Goal: Task Accomplishment & Management: Use online tool/utility

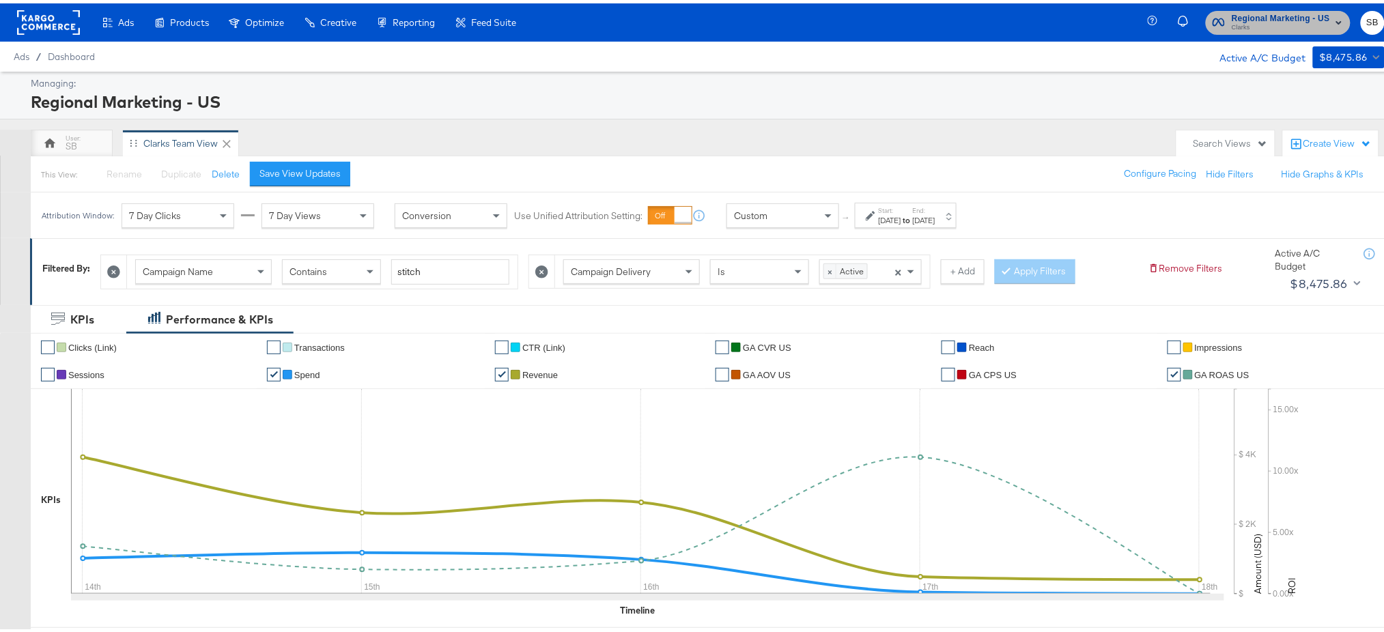
click at [1252, 11] on span "Regional Marketing - US" at bounding box center [1281, 15] width 98 height 14
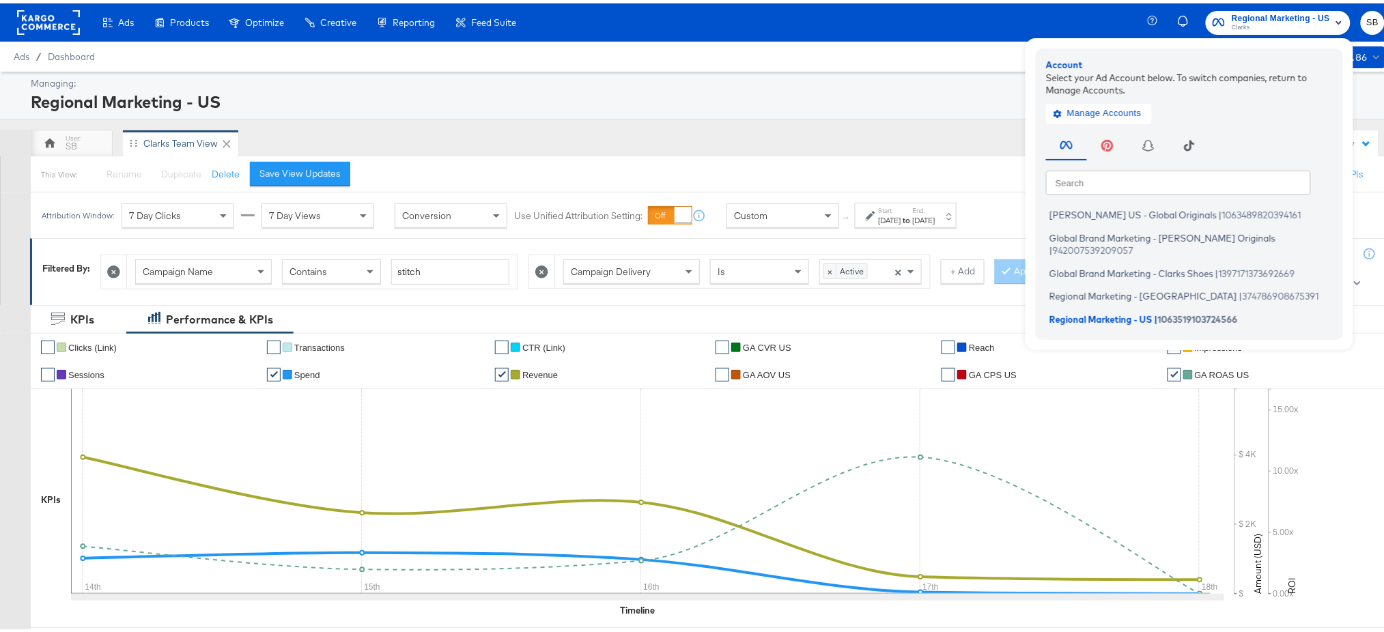
click at [37, 18] on rect at bounding box center [48, 19] width 63 height 25
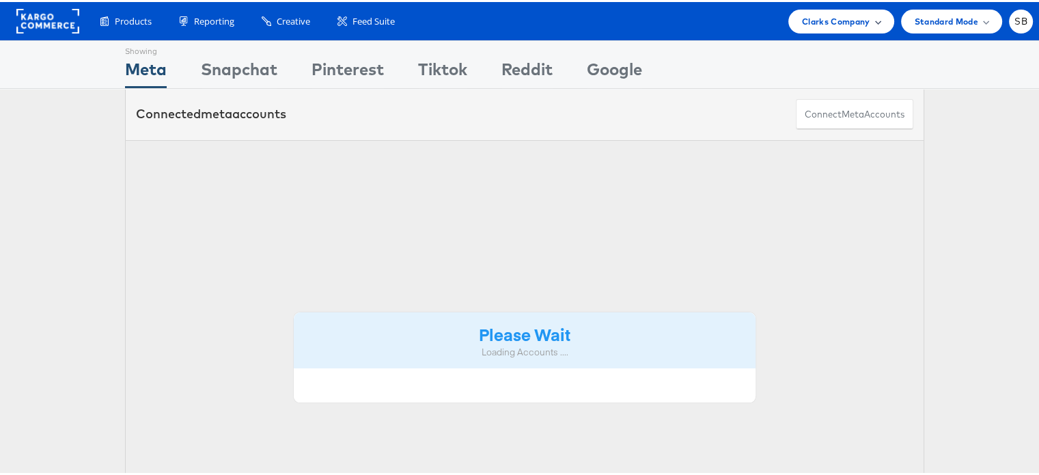
click at [835, 26] on span "Clarks Company" at bounding box center [836, 19] width 68 height 14
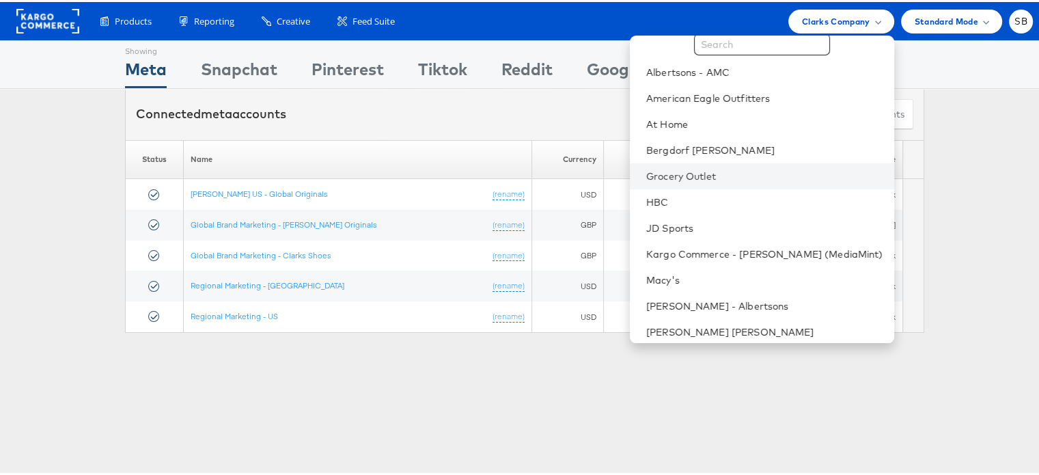
scroll to position [34, 0]
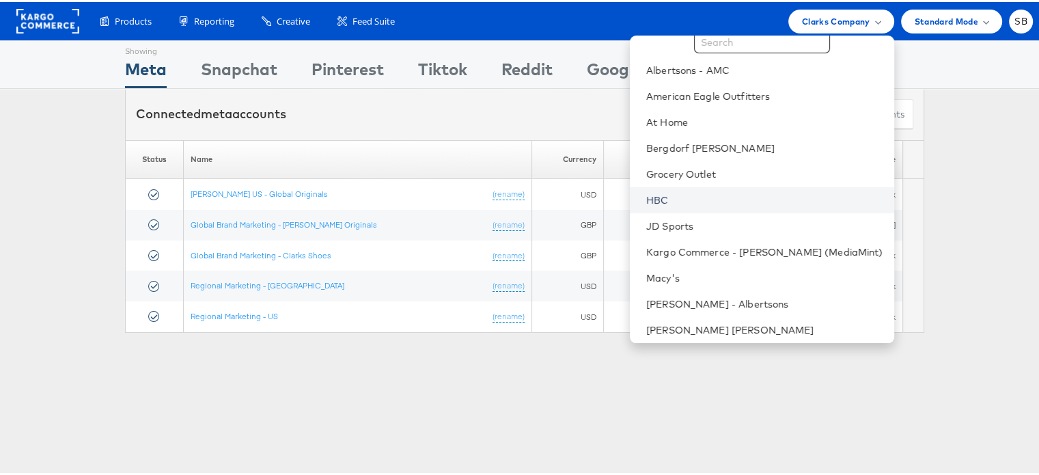
click at [682, 199] on link "HBC" at bounding box center [764, 198] width 237 height 14
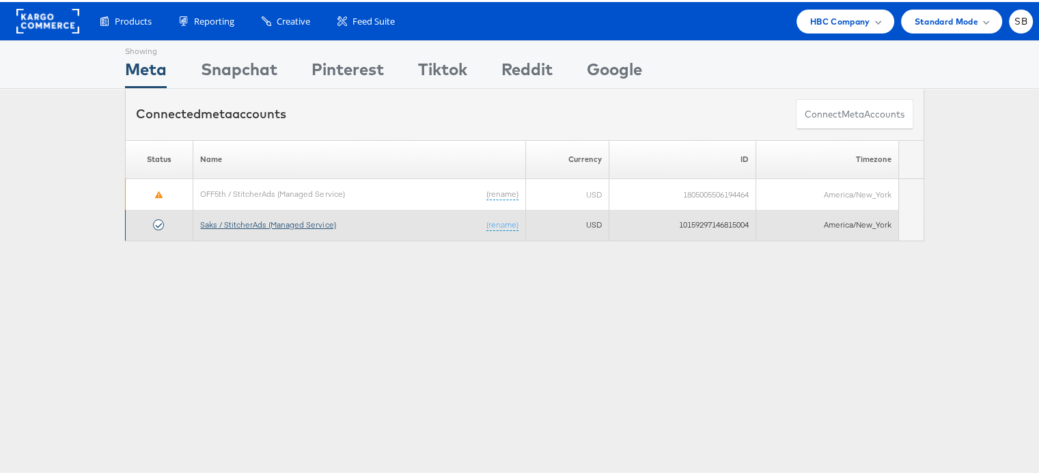
click at [243, 218] on link "Saks / StitcherAds (Managed Service)" at bounding box center [267, 222] width 135 height 10
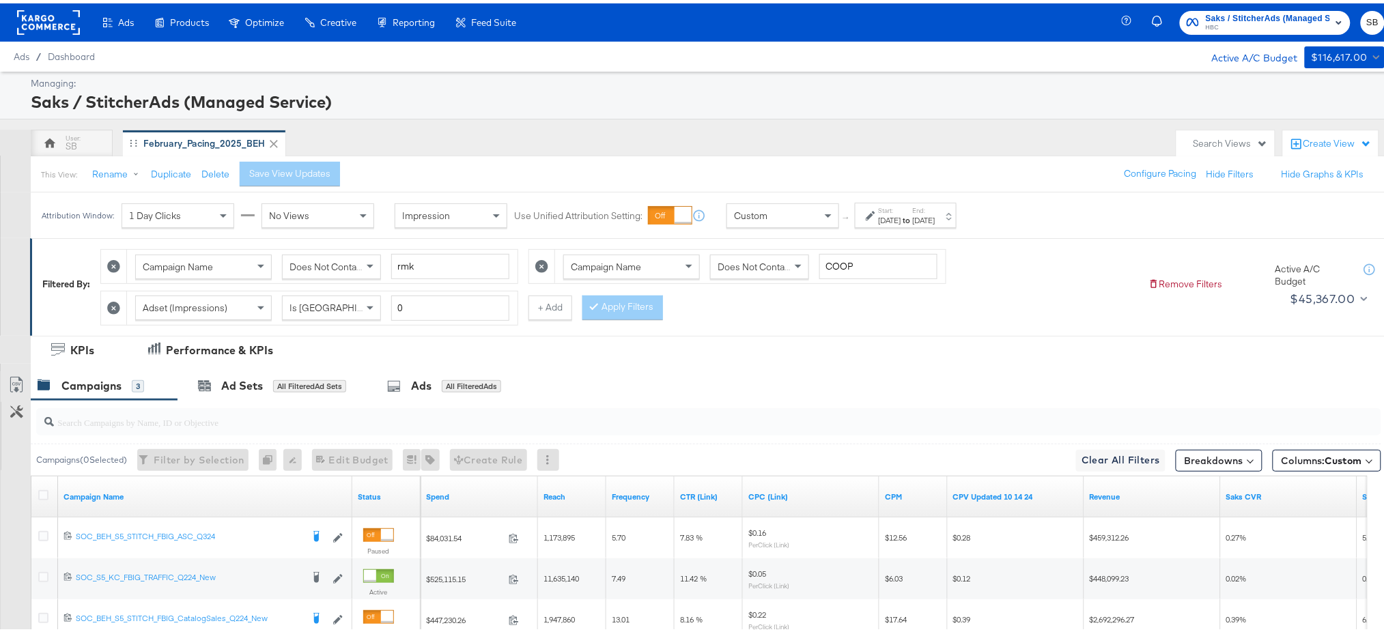
scroll to position [146, 0]
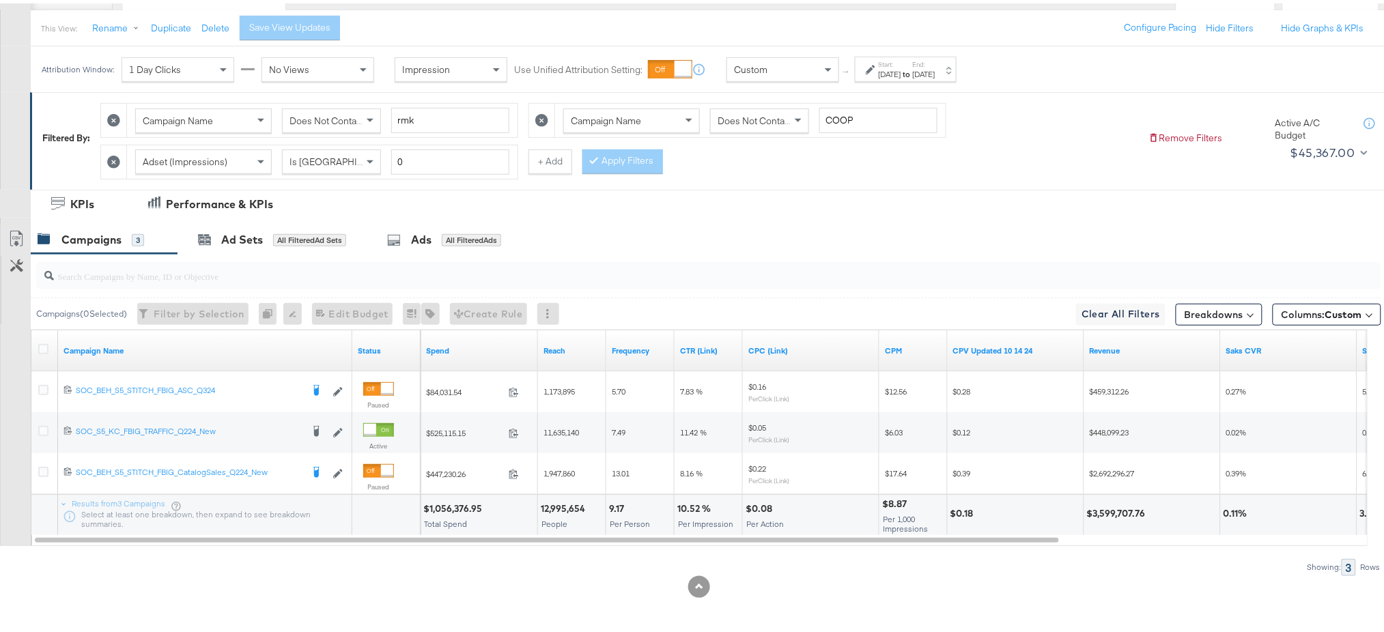
click at [901, 66] on div "[DATE]" at bounding box center [890, 71] width 23 height 11
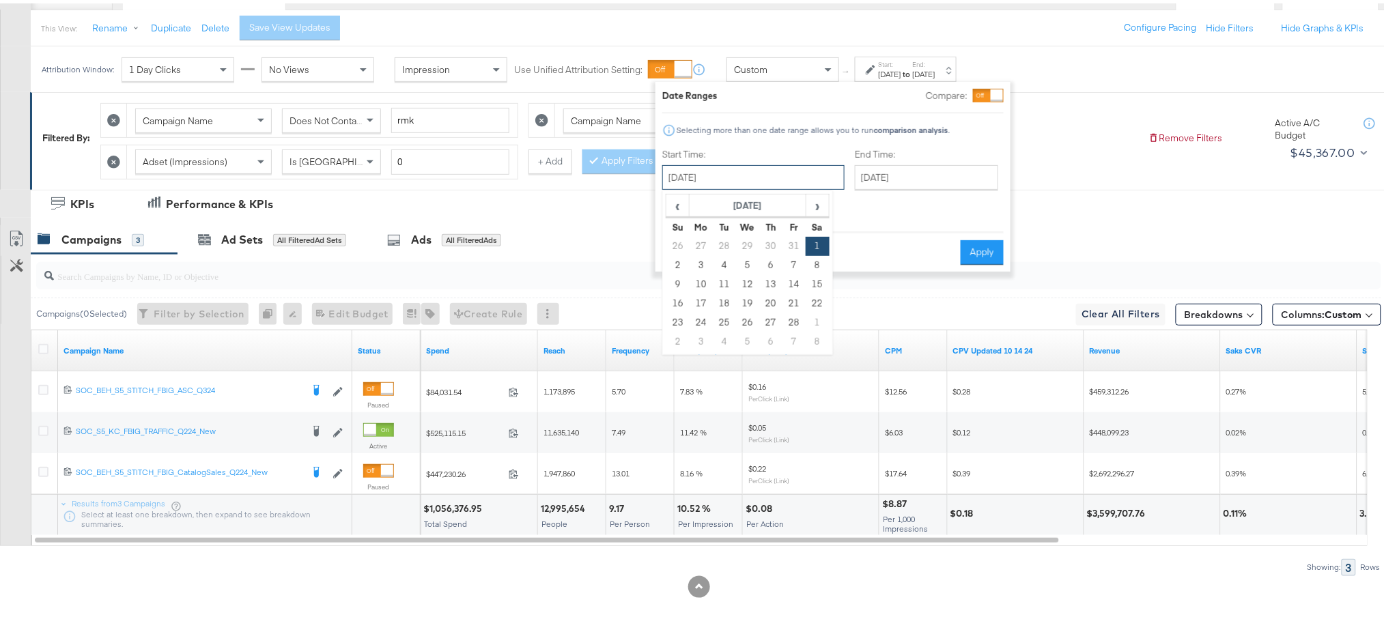
click at [710, 170] on input "[DATE]" at bounding box center [753, 174] width 182 height 25
click at [819, 209] on span "›" at bounding box center [817, 202] width 21 height 20
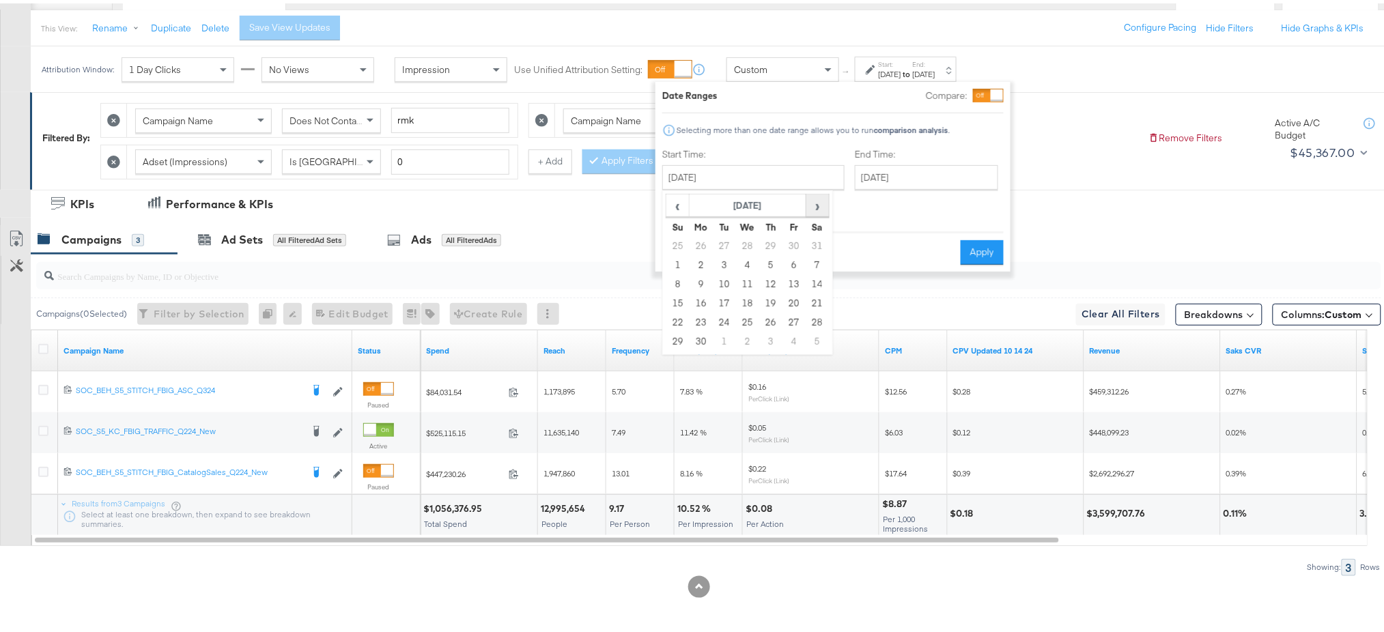
click at [819, 209] on span "›" at bounding box center [817, 202] width 21 height 20
click at [677, 283] on td "14" at bounding box center [677, 281] width 23 height 19
type input "September 14th 2025"
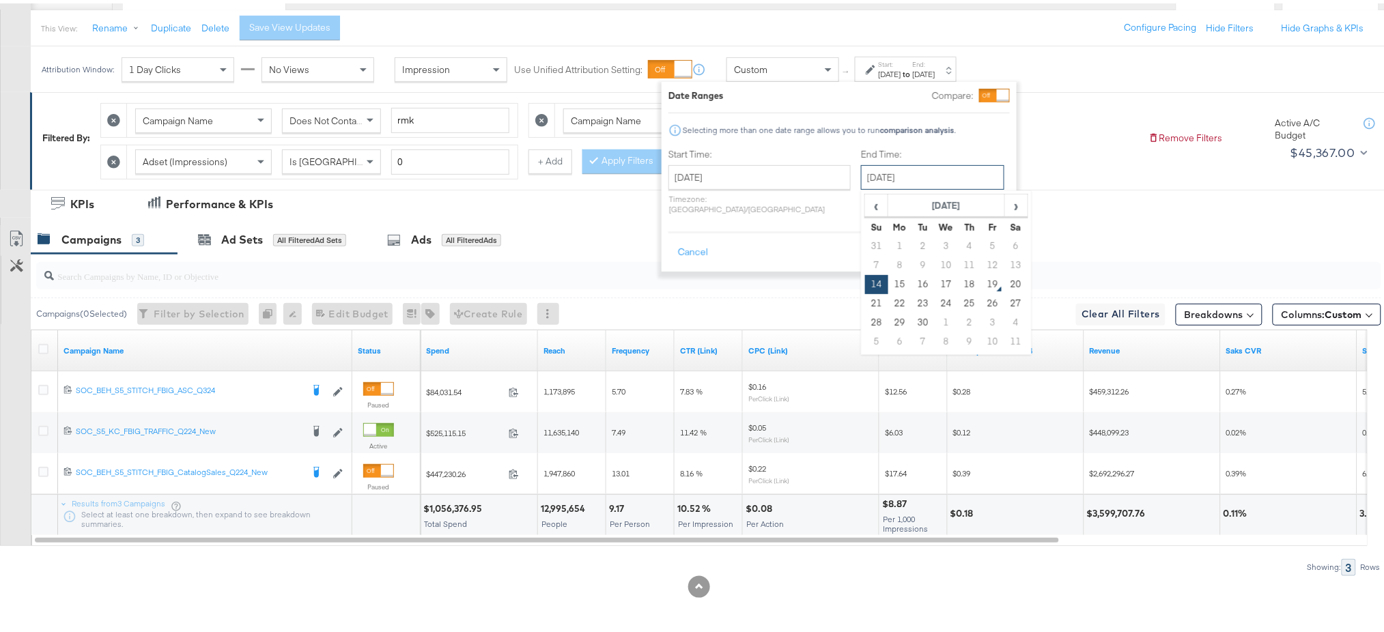
click at [907, 174] on input "September 14th 2025" at bounding box center [932, 174] width 143 height 25
click at [981, 277] on td "19" at bounding box center [992, 281] width 23 height 19
type input "September 19th 2025"
click at [991, 237] on button "Apply" at bounding box center [988, 249] width 43 height 25
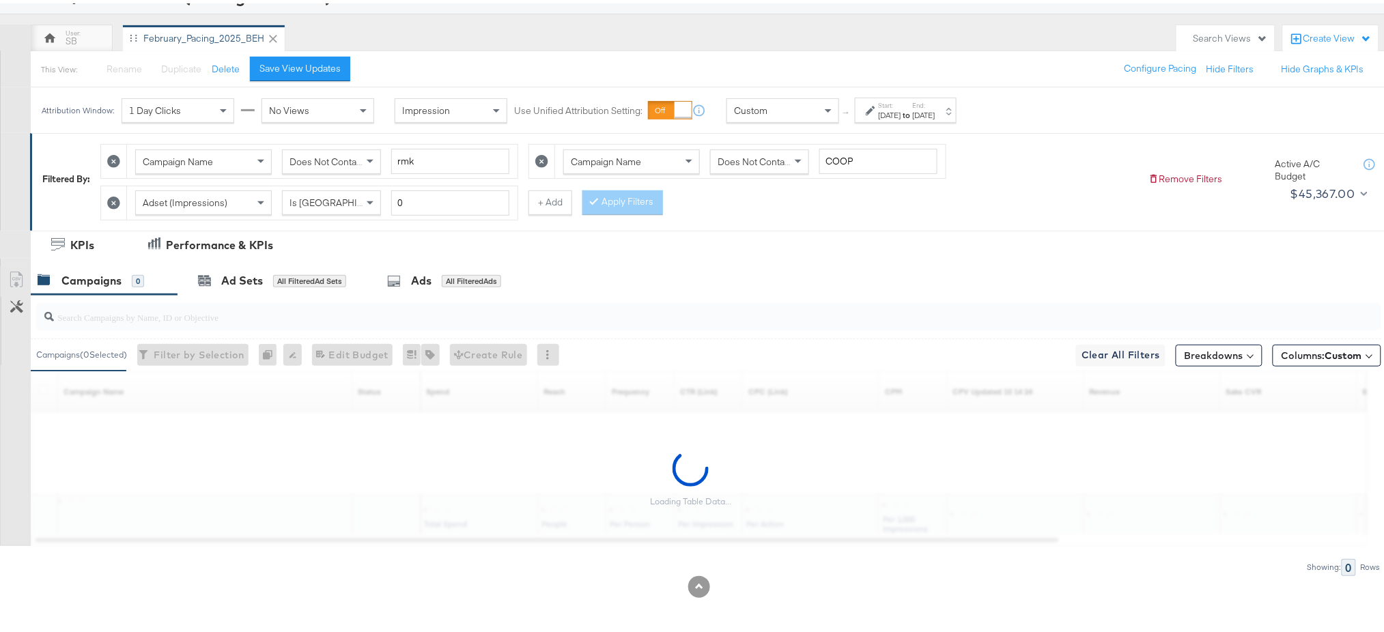
scroll to position [105, 0]
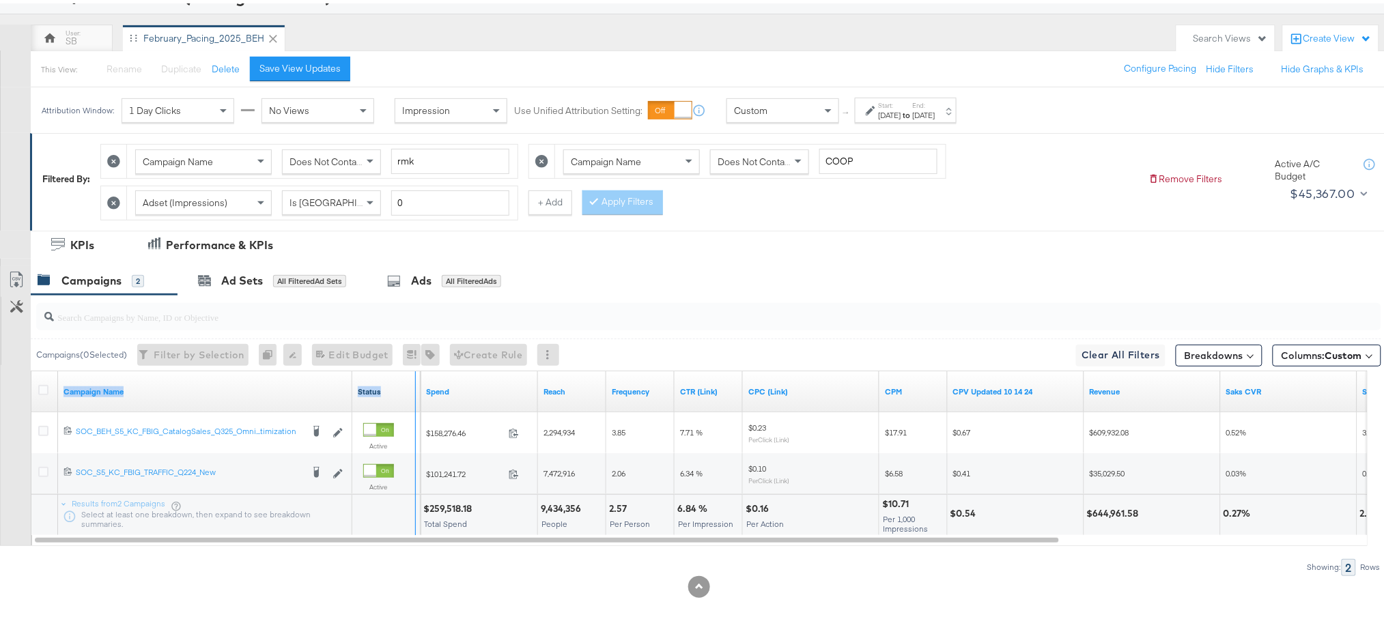
drag, startPoint x: 348, startPoint y: 375, endPoint x: 411, endPoint y: 385, distance: 64.3
click at [411, 385] on div "Campaign Name Status" at bounding box center [225, 388] width 389 height 41
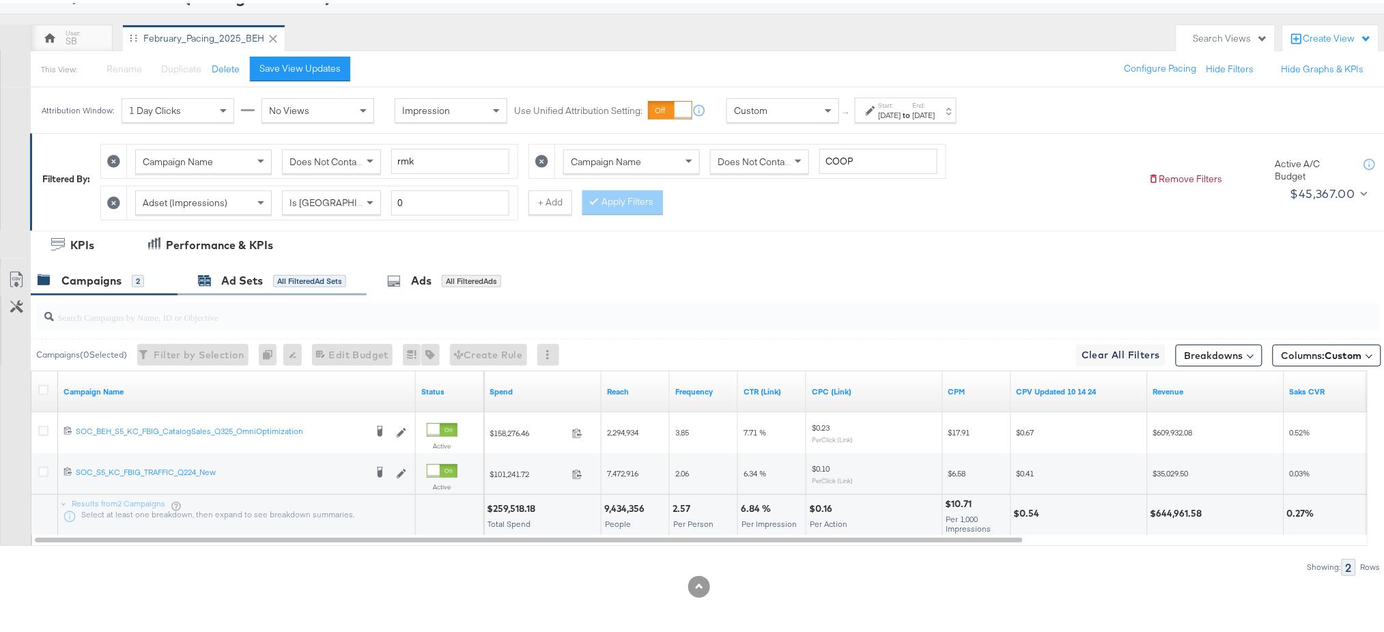
click at [240, 276] on div "Ad Sets" at bounding box center [242, 278] width 42 height 16
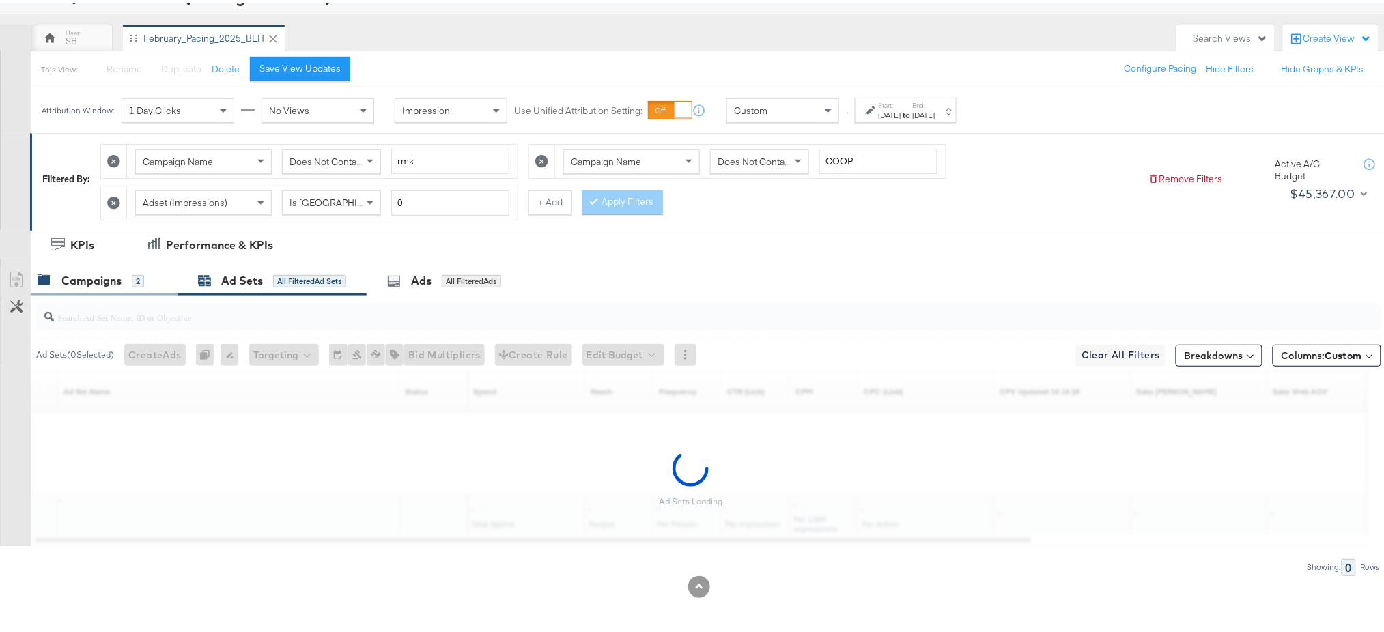
click at [107, 280] on div "Campaigns" at bounding box center [91, 278] width 60 height 16
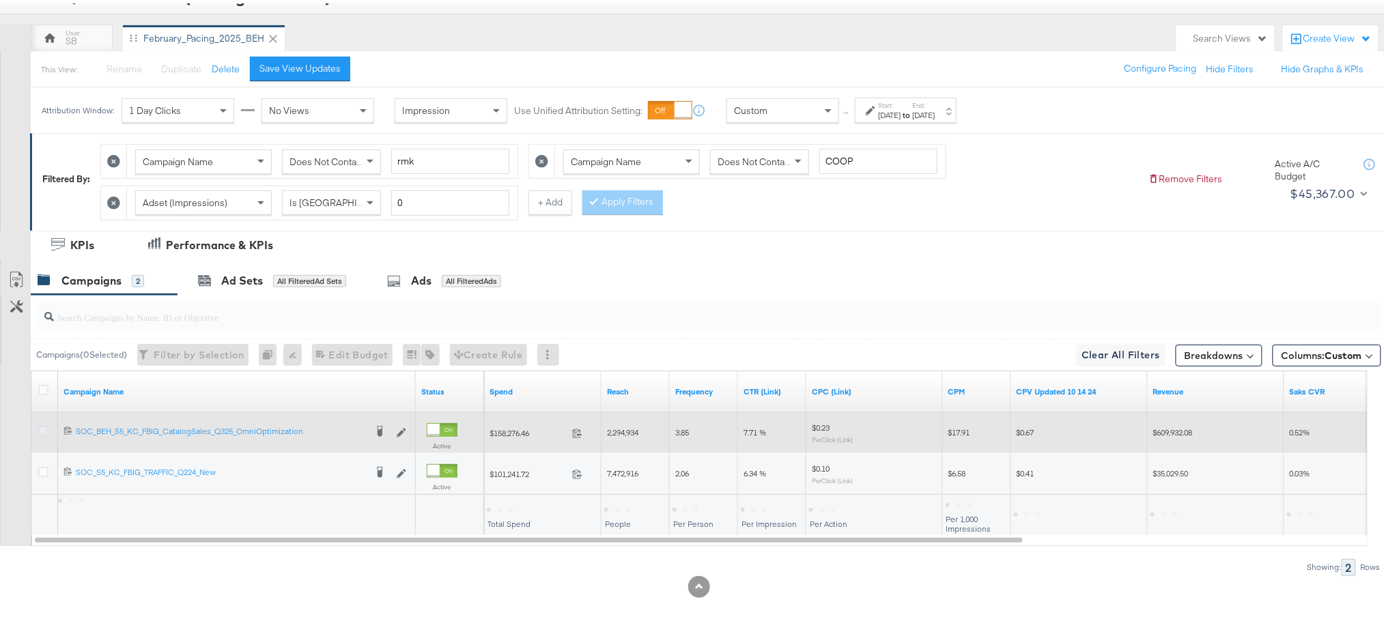
click at [41, 427] on icon at bounding box center [43, 428] width 10 height 10
click at [0, 0] on input "checkbox" at bounding box center [0, 0] width 0 height 0
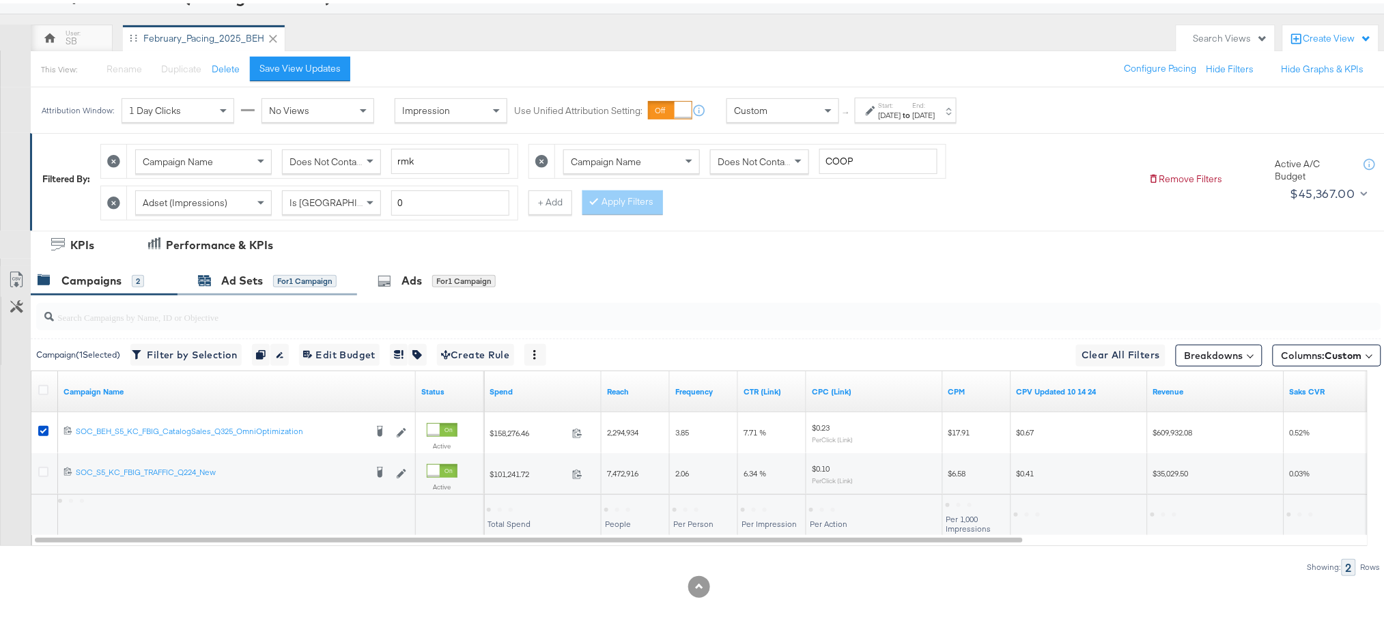
click at [225, 277] on div "Ad Sets" at bounding box center [242, 278] width 42 height 16
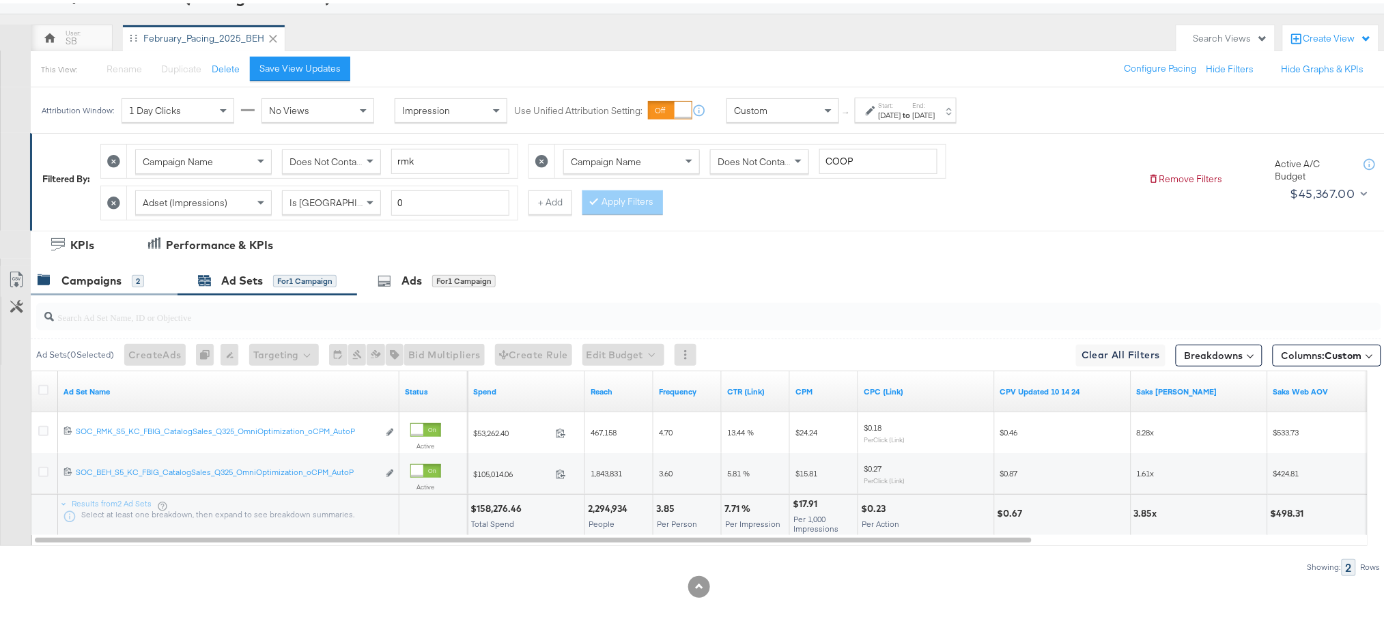
click at [91, 277] on div "Campaigns" at bounding box center [91, 278] width 60 height 16
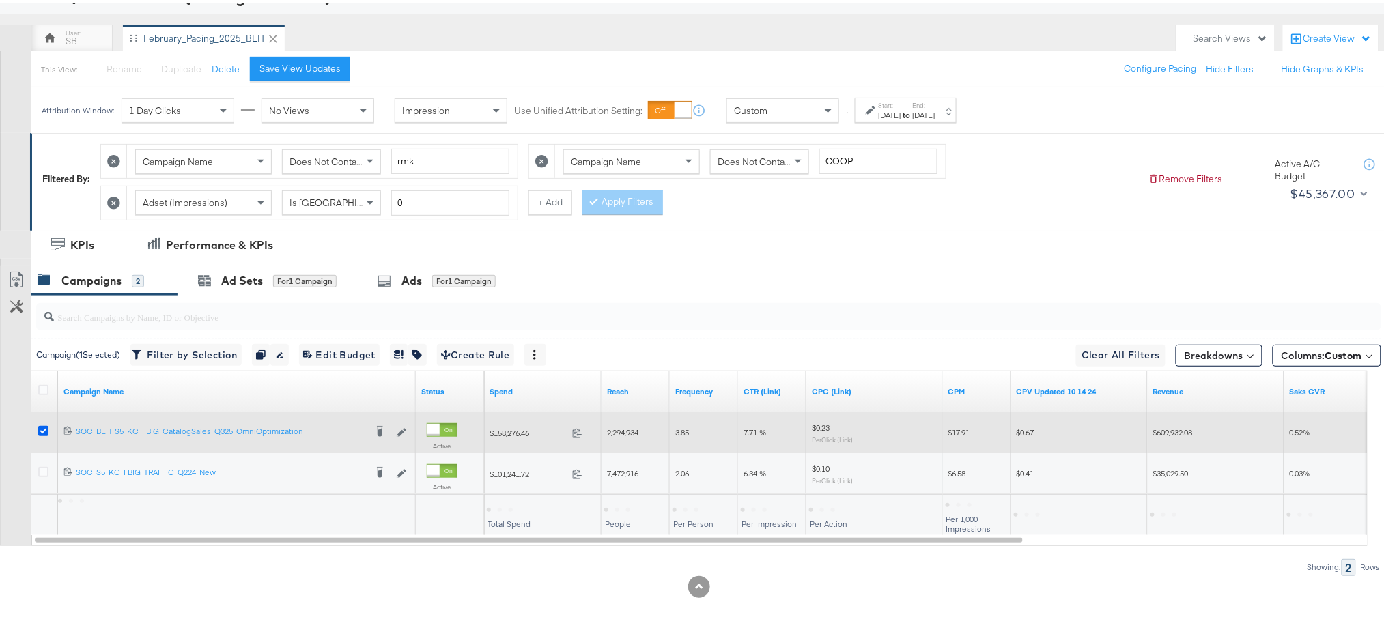
click at [44, 425] on icon at bounding box center [43, 428] width 10 height 10
click at [0, 0] on input "checkbox" at bounding box center [0, 0] width 0 height 0
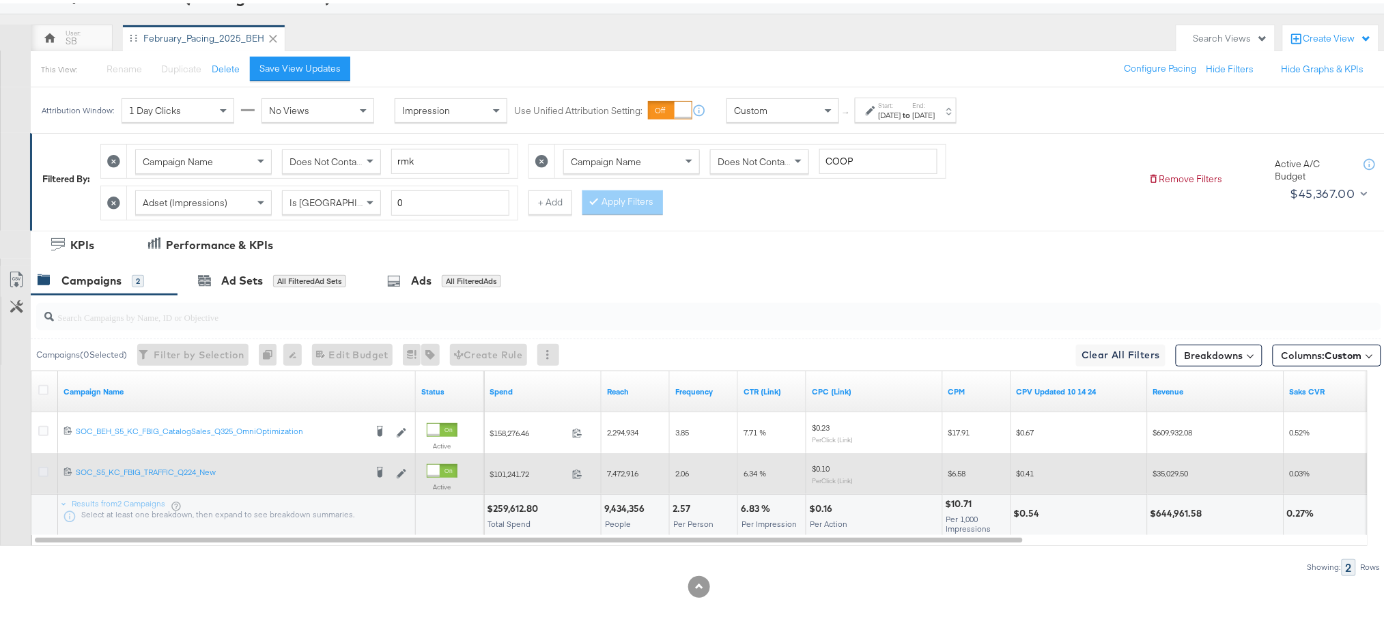
click at [42, 464] on icon at bounding box center [43, 469] width 10 height 10
click at [0, 0] on input "checkbox" at bounding box center [0, 0] width 0 height 0
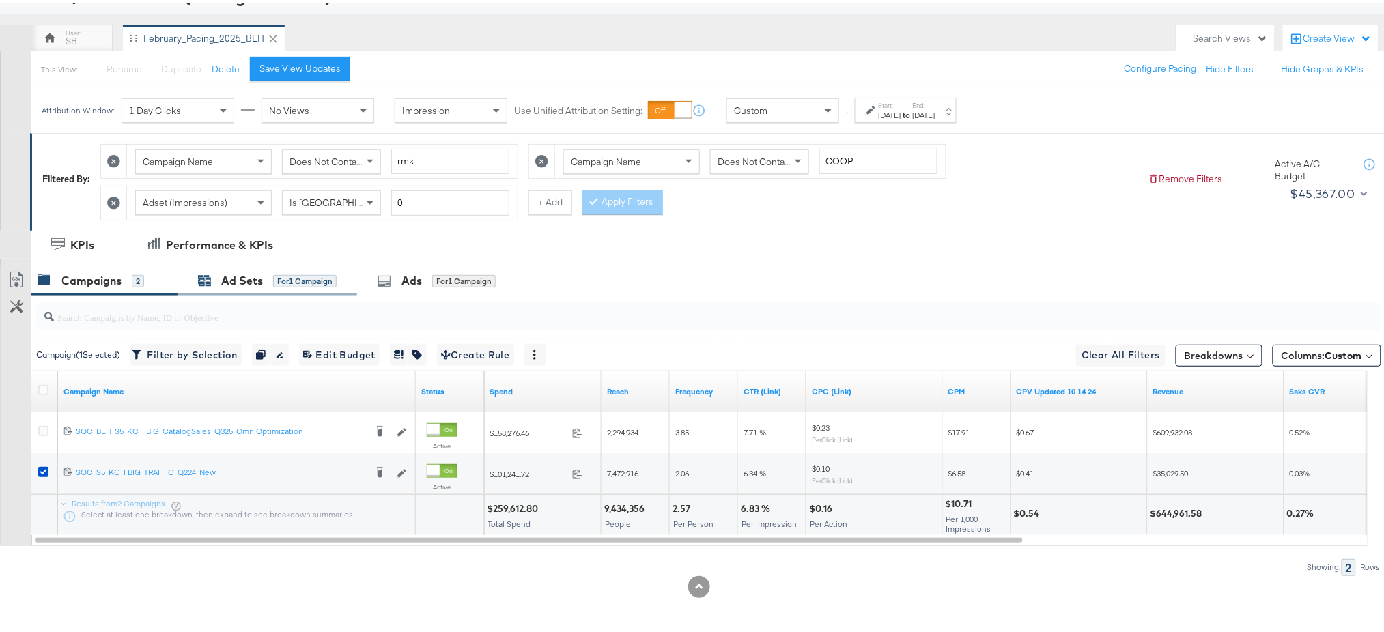
click at [228, 277] on div "Ad Sets" at bounding box center [242, 278] width 42 height 16
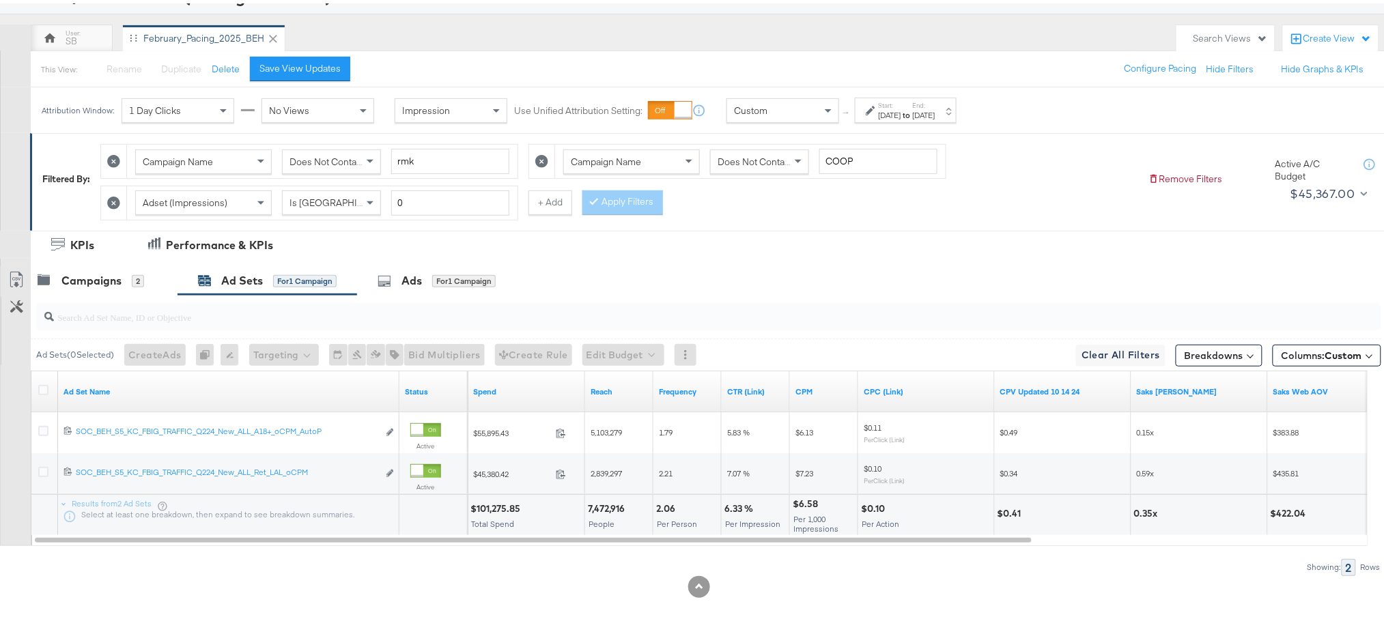
click at [913, 112] on strong "to" at bounding box center [907, 112] width 12 height 10
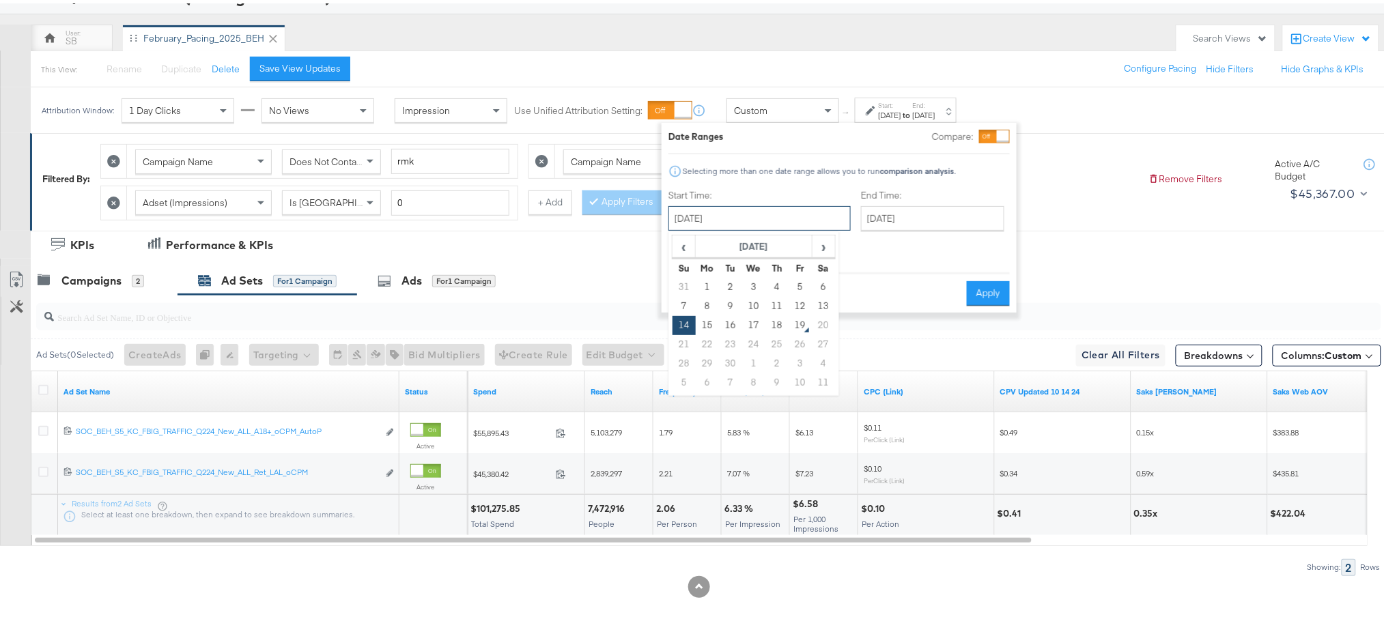
click at [721, 217] on input "September 14th 2025" at bounding box center [759, 215] width 182 height 25
click at [678, 302] on td "7" at bounding box center [684, 303] width 23 height 19
type input "September 7th 2025"
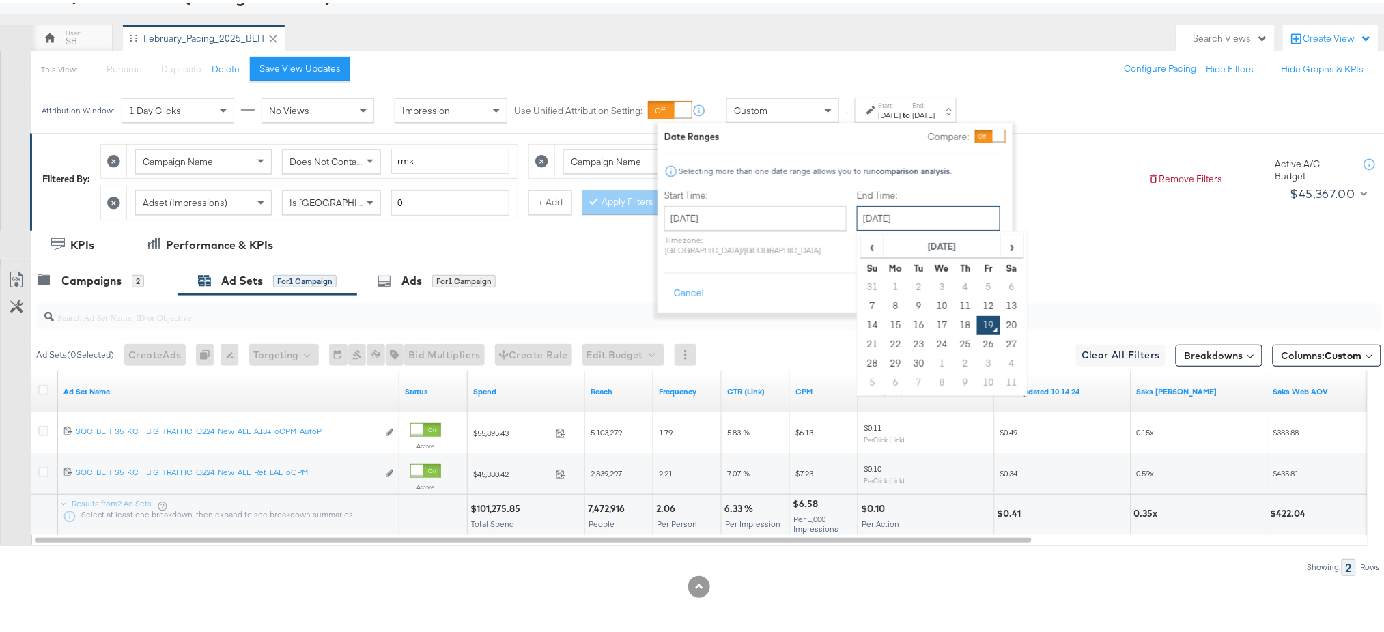
click at [907, 215] on input "September 19th 2025" at bounding box center [928, 215] width 143 height 25
click at [1000, 313] on td "20" at bounding box center [1011, 322] width 23 height 19
click at [897, 216] on input "September 20th 2025" at bounding box center [928, 215] width 143 height 25
click at [1000, 305] on td "13" at bounding box center [1011, 303] width 23 height 19
type input "September 13th 2025"
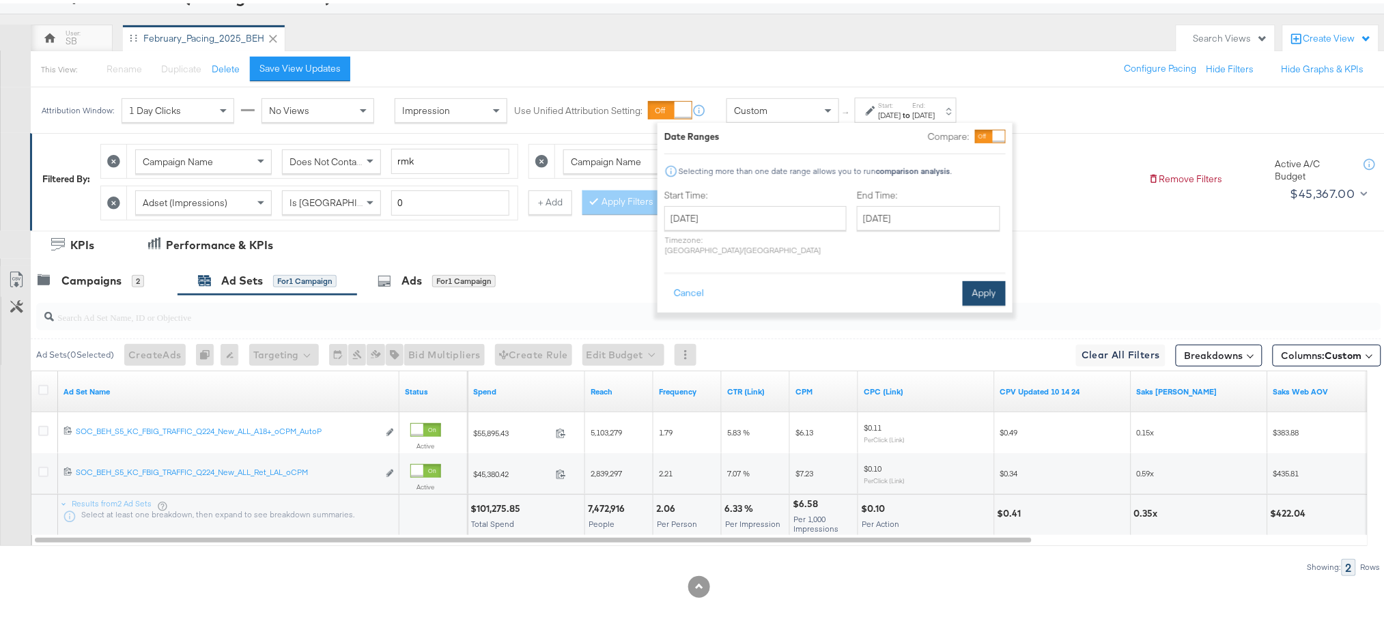
click at [987, 278] on button "Apply" at bounding box center [984, 290] width 43 height 25
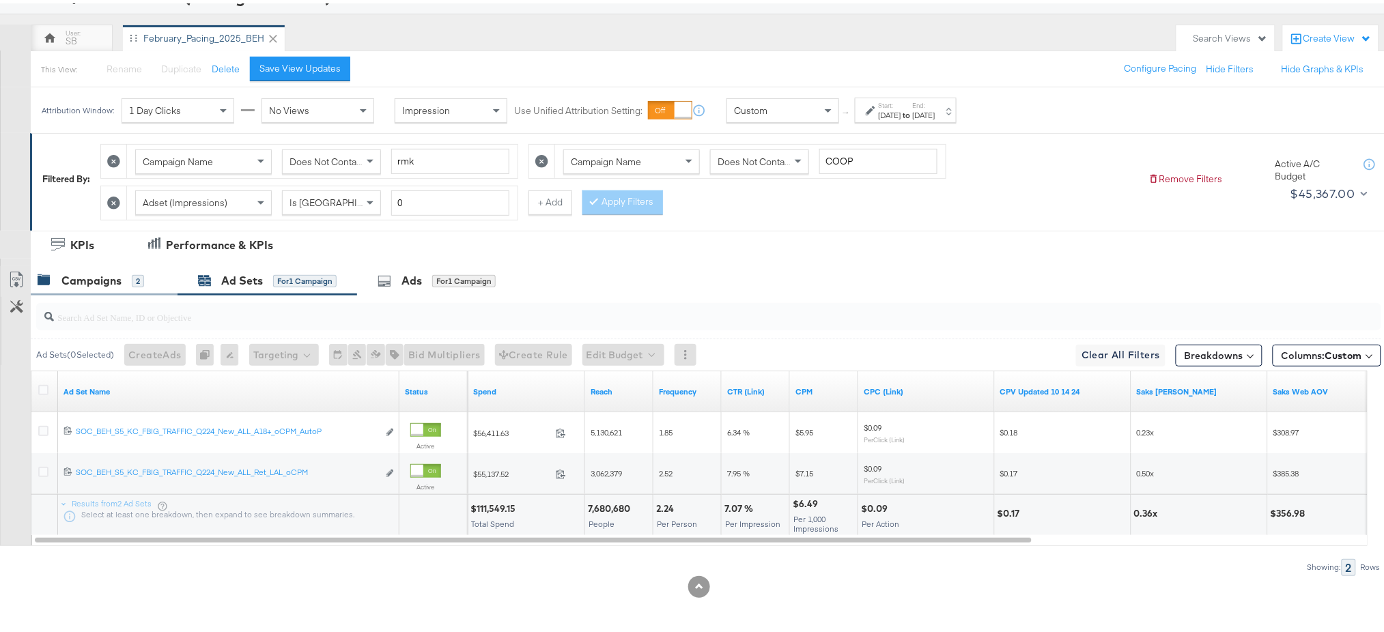
click at [86, 274] on div "Campaigns" at bounding box center [91, 278] width 60 height 16
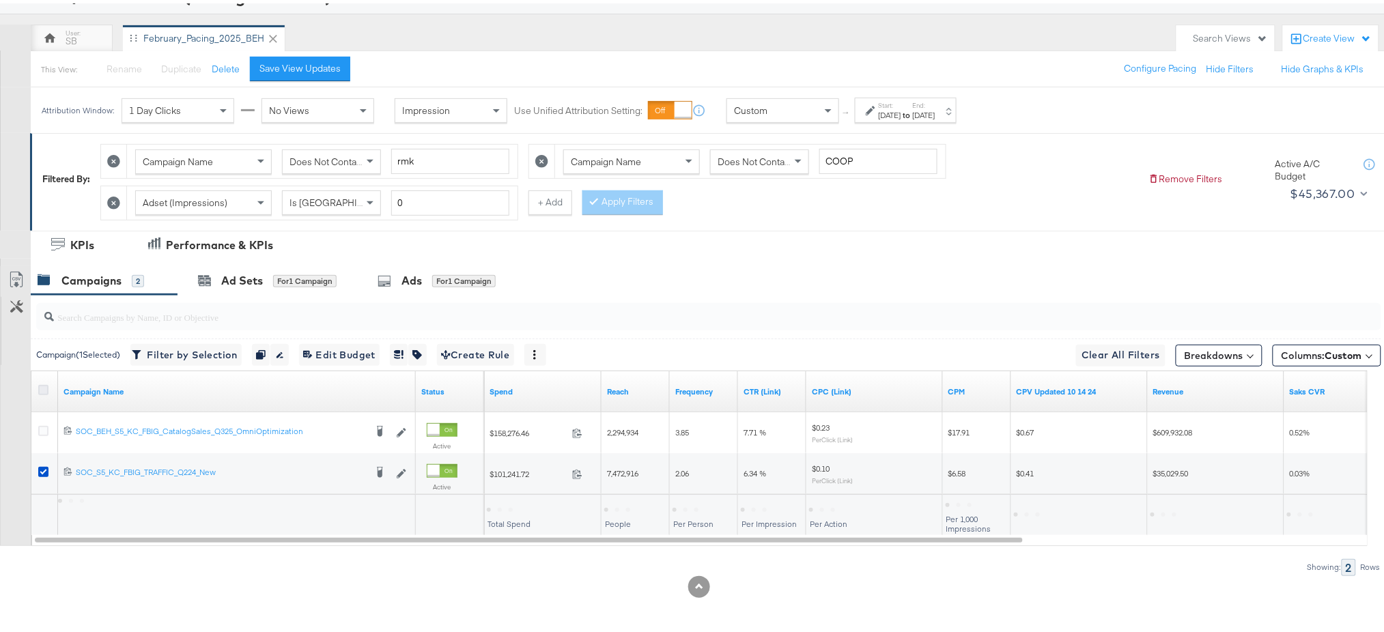
click at [39, 383] on icon at bounding box center [43, 387] width 10 height 10
click at [0, 0] on input "checkbox" at bounding box center [0, 0] width 0 height 0
click at [221, 287] on div "Ad Sets for 2 Campaigns" at bounding box center [270, 277] width 184 height 29
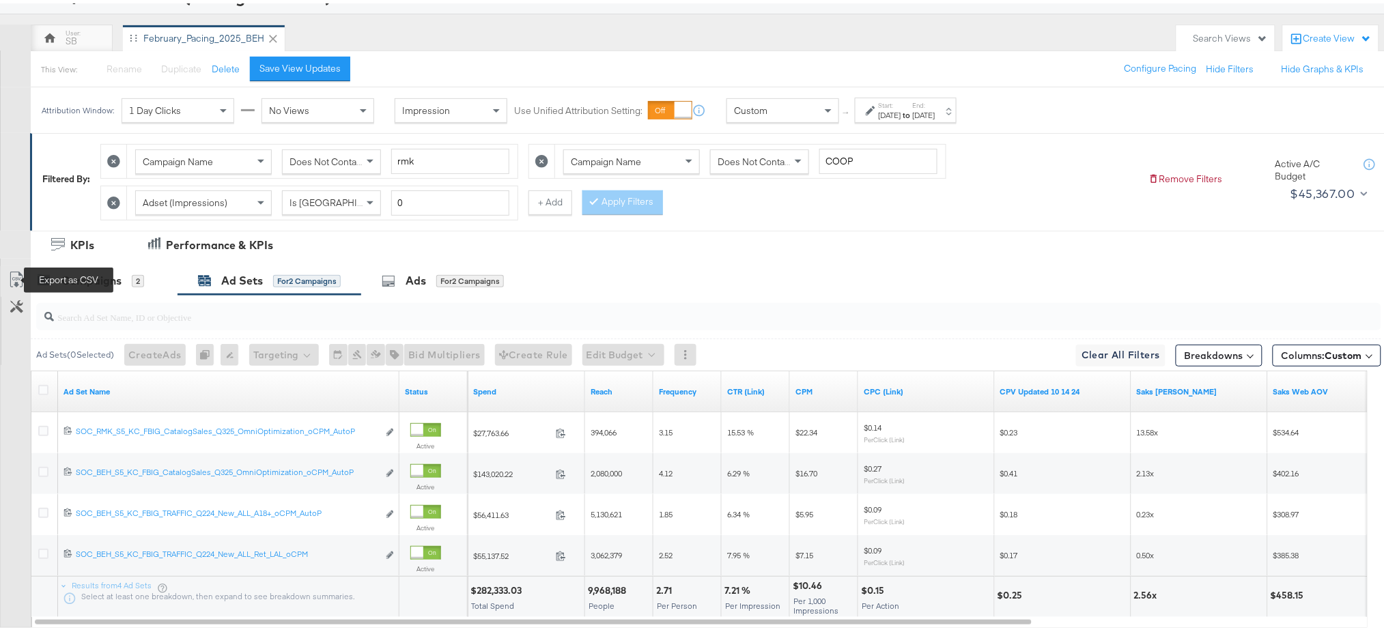
click at [14, 273] on icon at bounding box center [16, 276] width 16 height 16
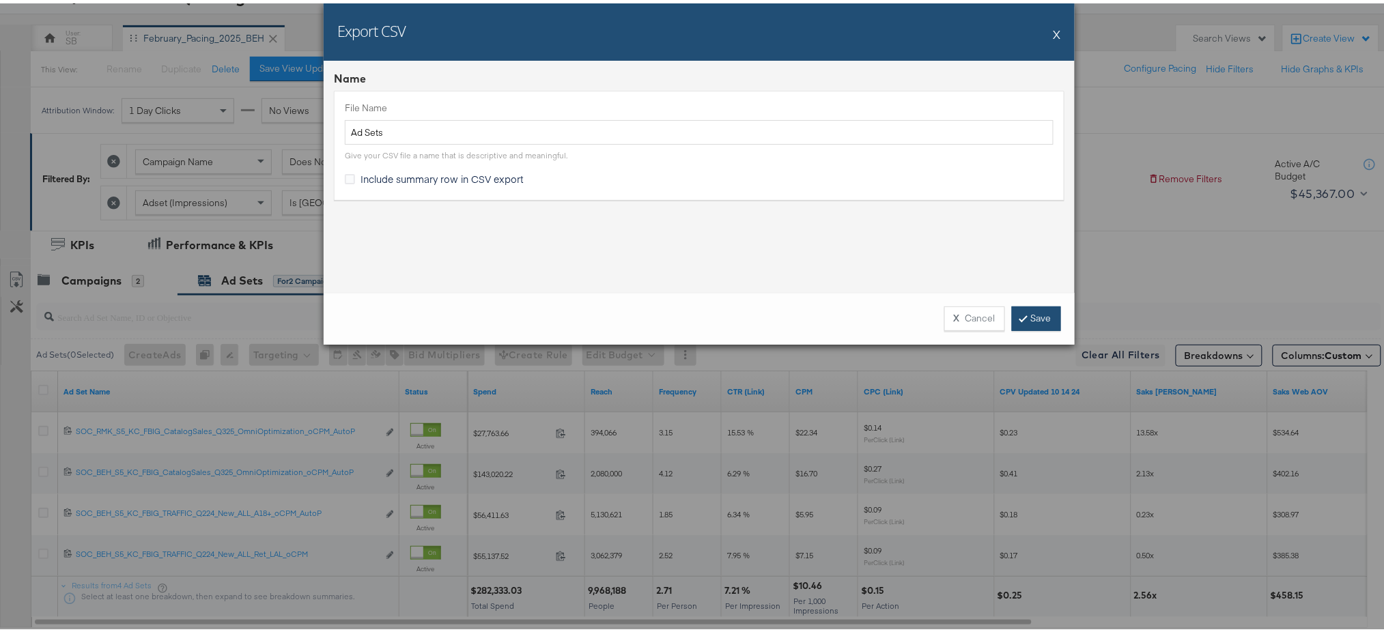
click at [1036, 307] on link "Save" at bounding box center [1036, 315] width 49 height 25
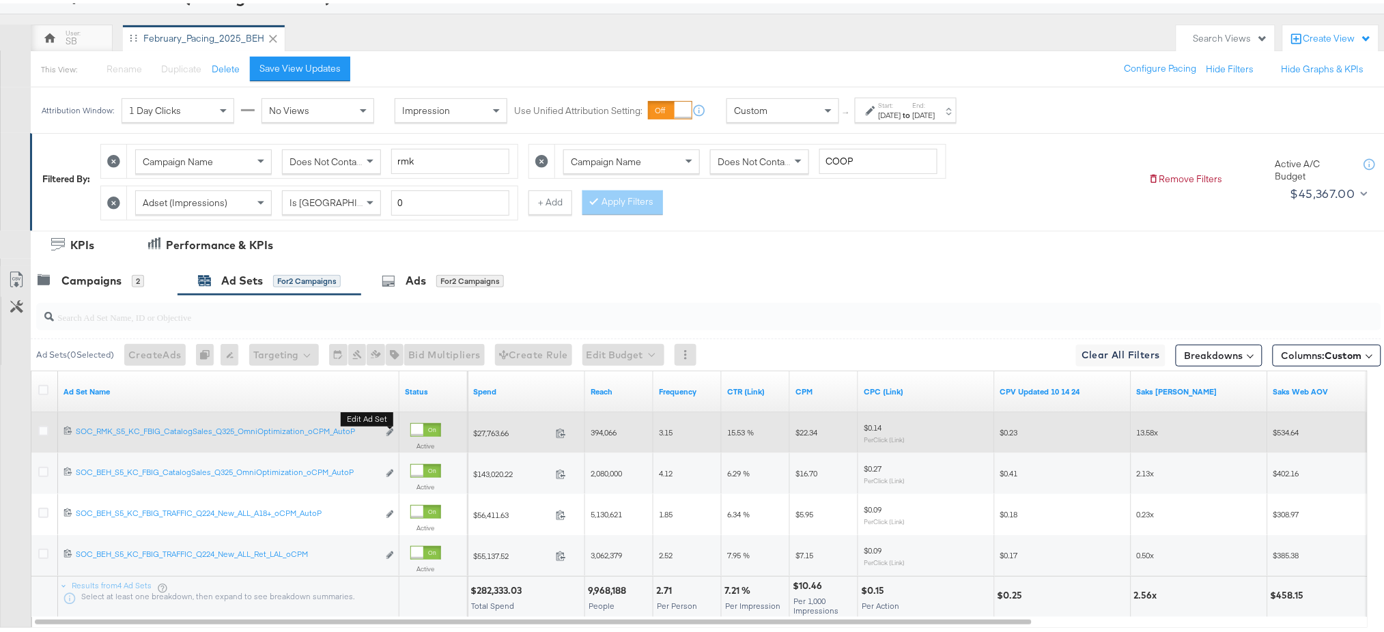
click at [391, 423] on b "Edit ad set" at bounding box center [367, 416] width 53 height 14
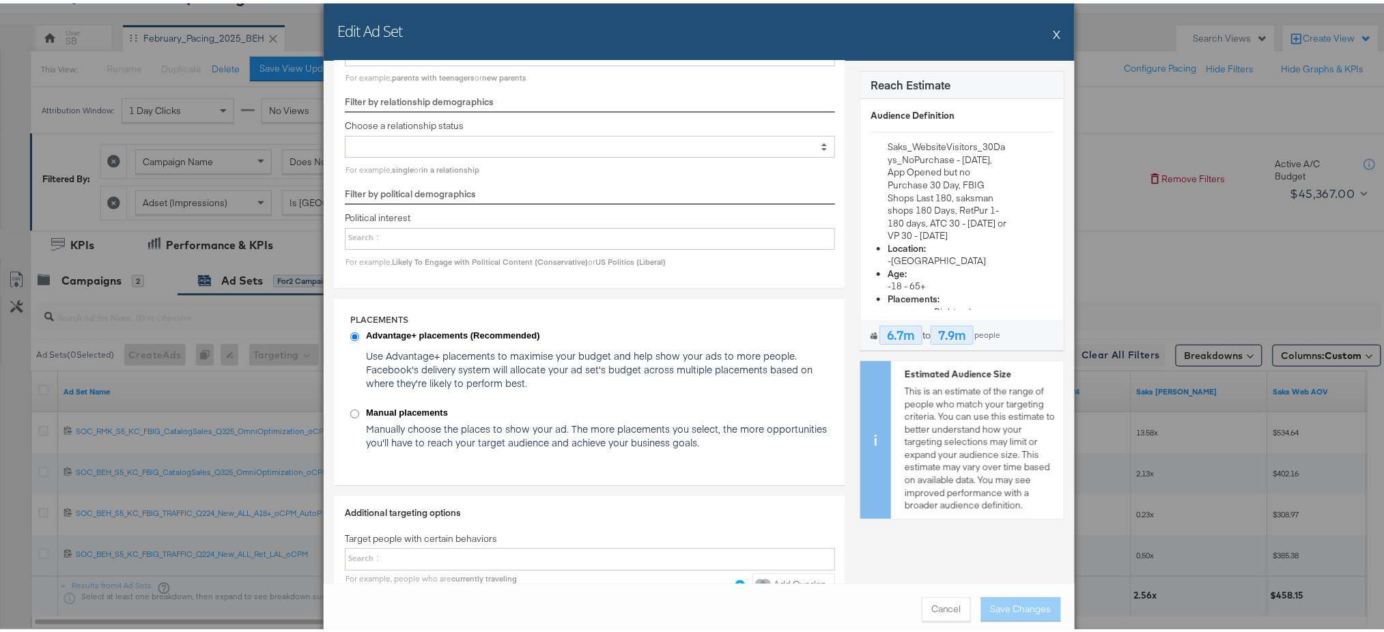
scroll to position [1739, 0]
click at [1048, 27] on button "X" at bounding box center [1058, 30] width 8 height 27
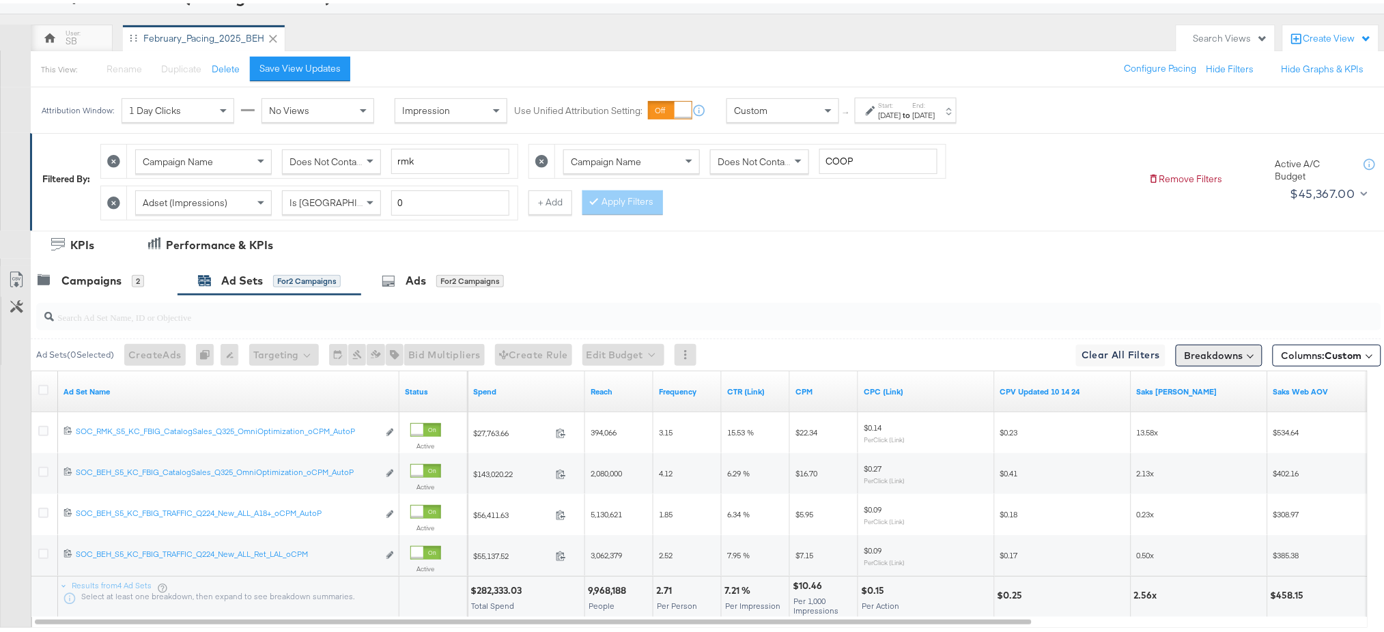
click at [1048, 347] on button "Breakdowns" at bounding box center [1219, 352] width 87 height 22
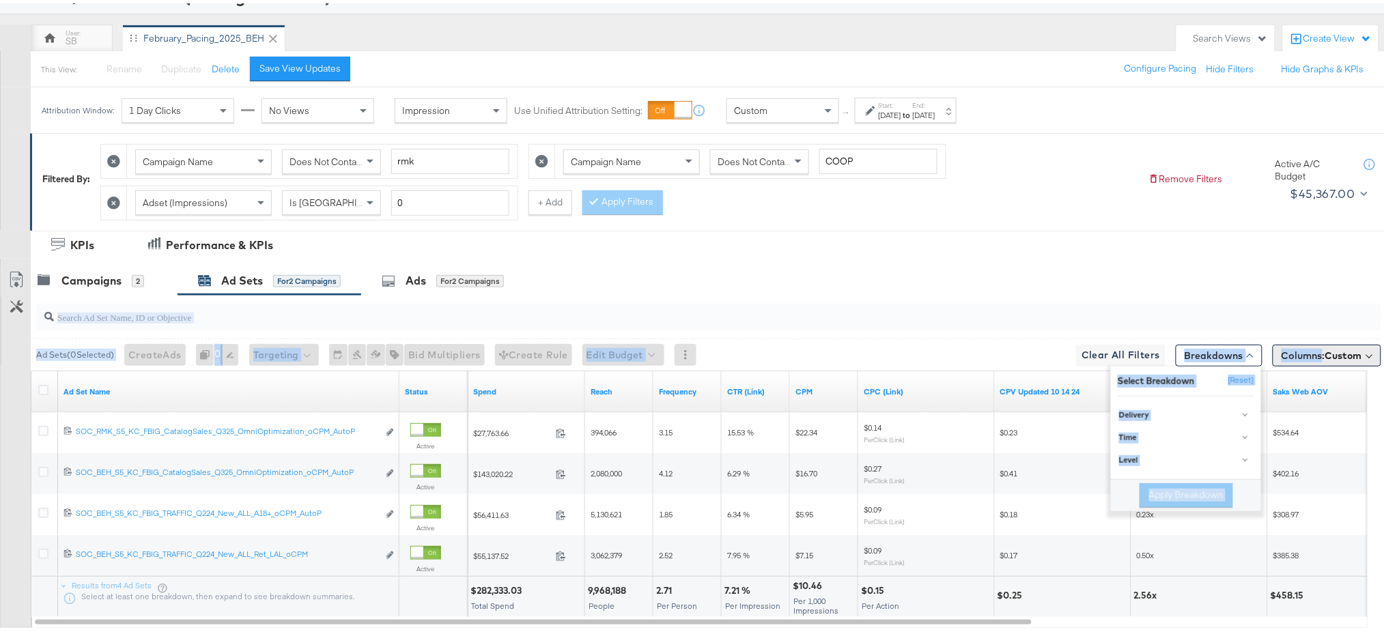
drag, startPoint x: 1254, startPoint y: 292, endPoint x: 1306, endPoint y: 355, distance: 82.4
click at [1048, 355] on div "KPIs Performance & KPIs Campaigns 2 Ad Sets for 2 Campaigns Ads for 2 Campaigns…" at bounding box center [699, 471] width 1398 height 488
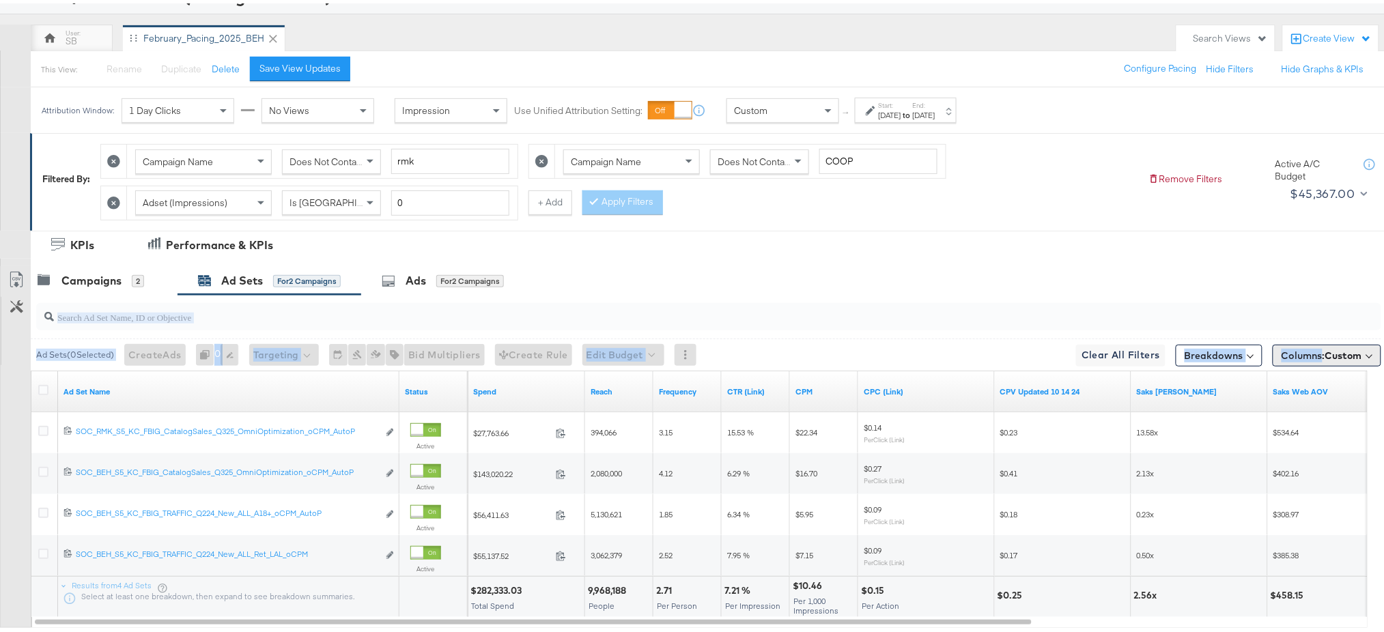
click at [1048, 355] on span "Columns: Custom" at bounding box center [1322, 352] width 81 height 14
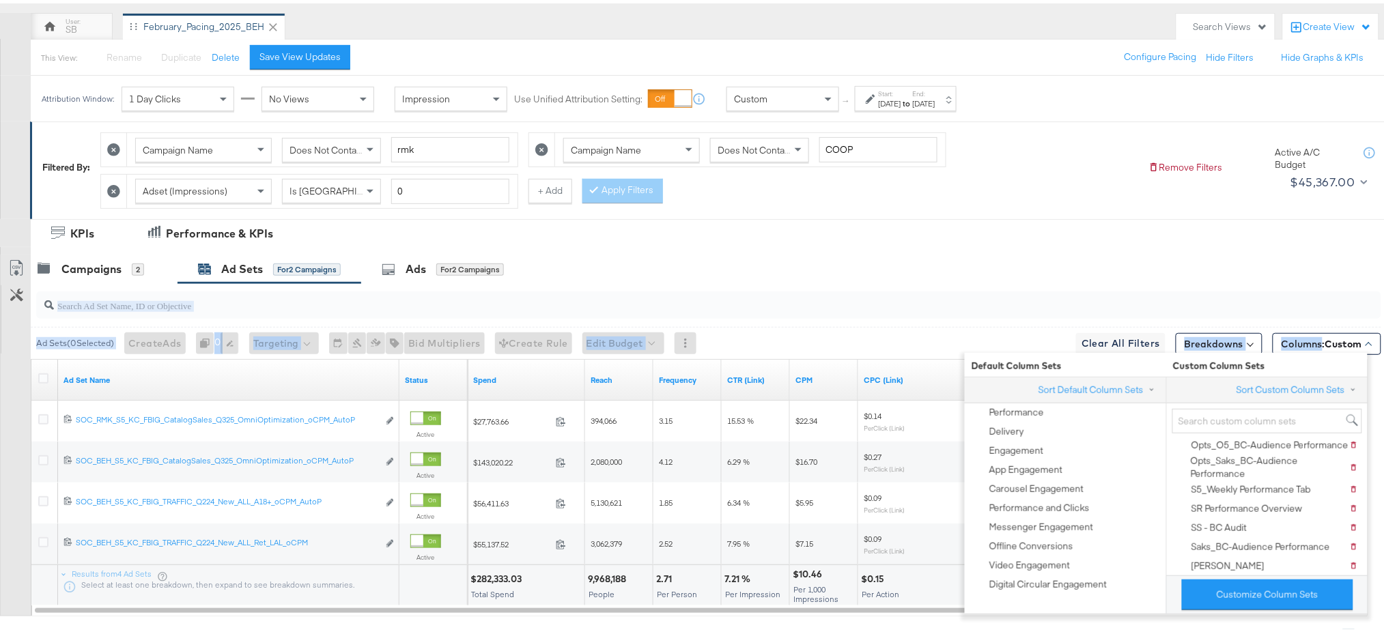
scroll to position [118, 0]
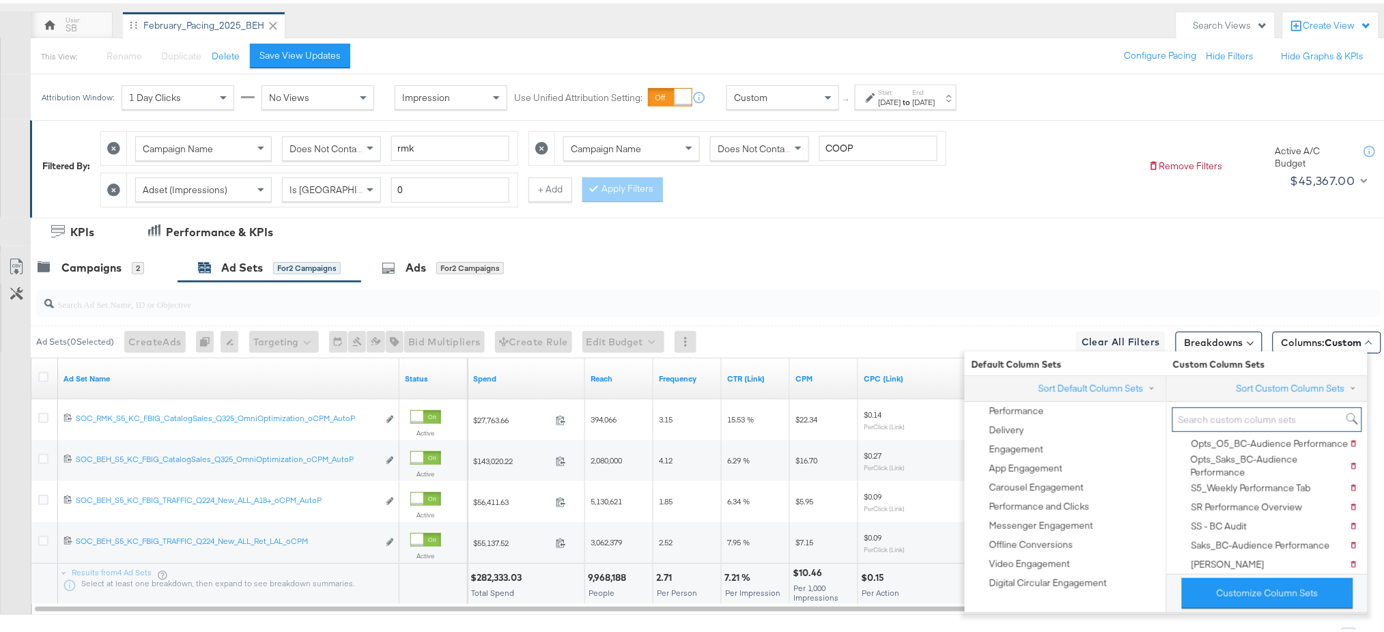
click at [1048, 415] on input "search" at bounding box center [1267, 416] width 190 height 25
paste input "O5_Weekly Performance Tab"
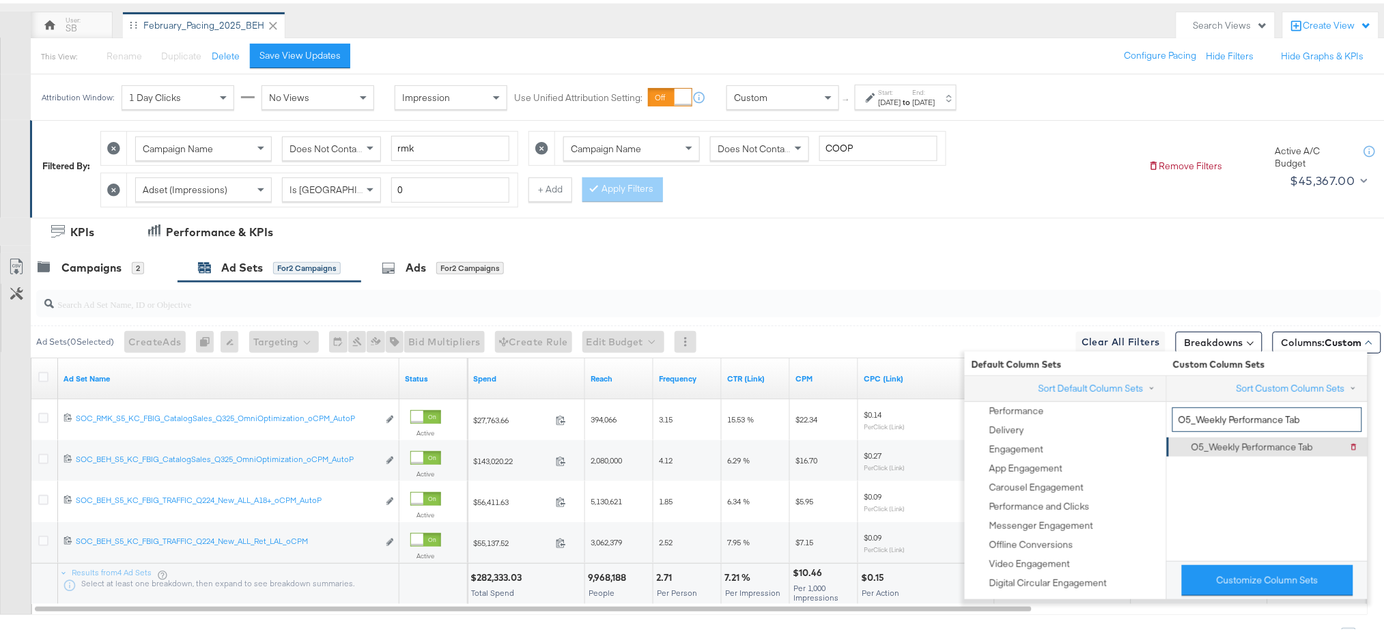
type input "O5_Weekly Performance Tab"
click at [1048, 438] on div "O5_Weekly Performance Tab" at bounding box center [1252, 444] width 122 height 13
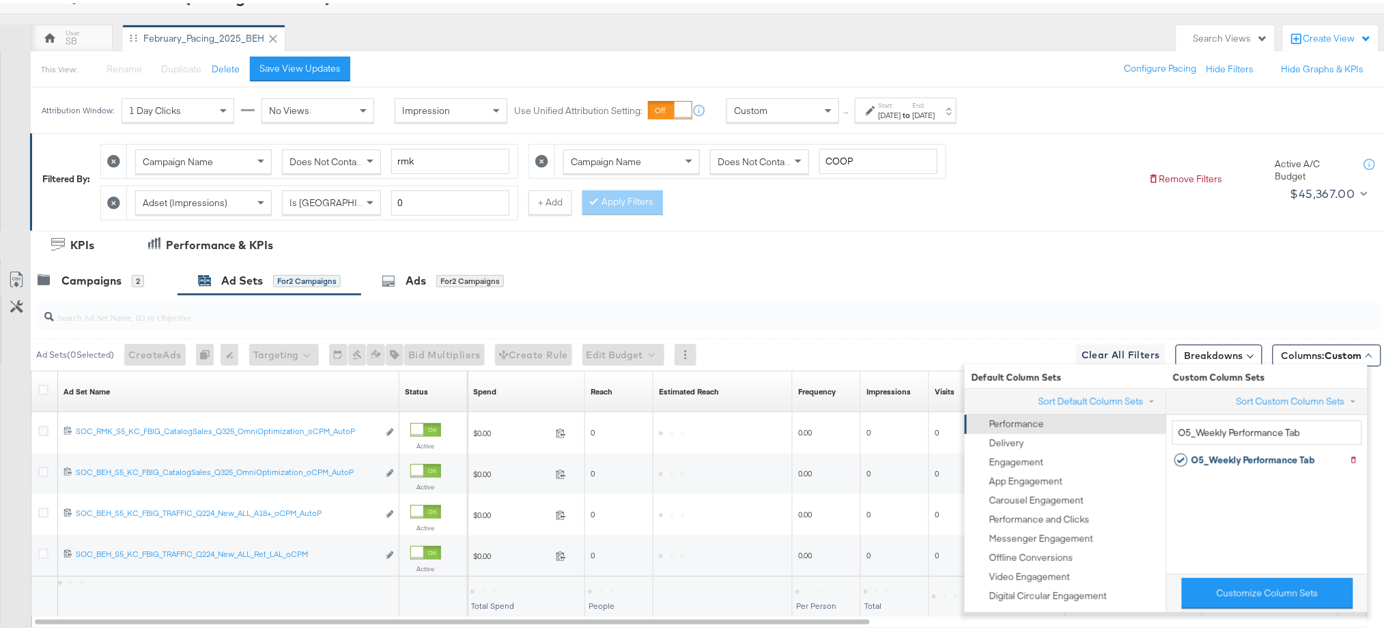
scroll to position [118, 0]
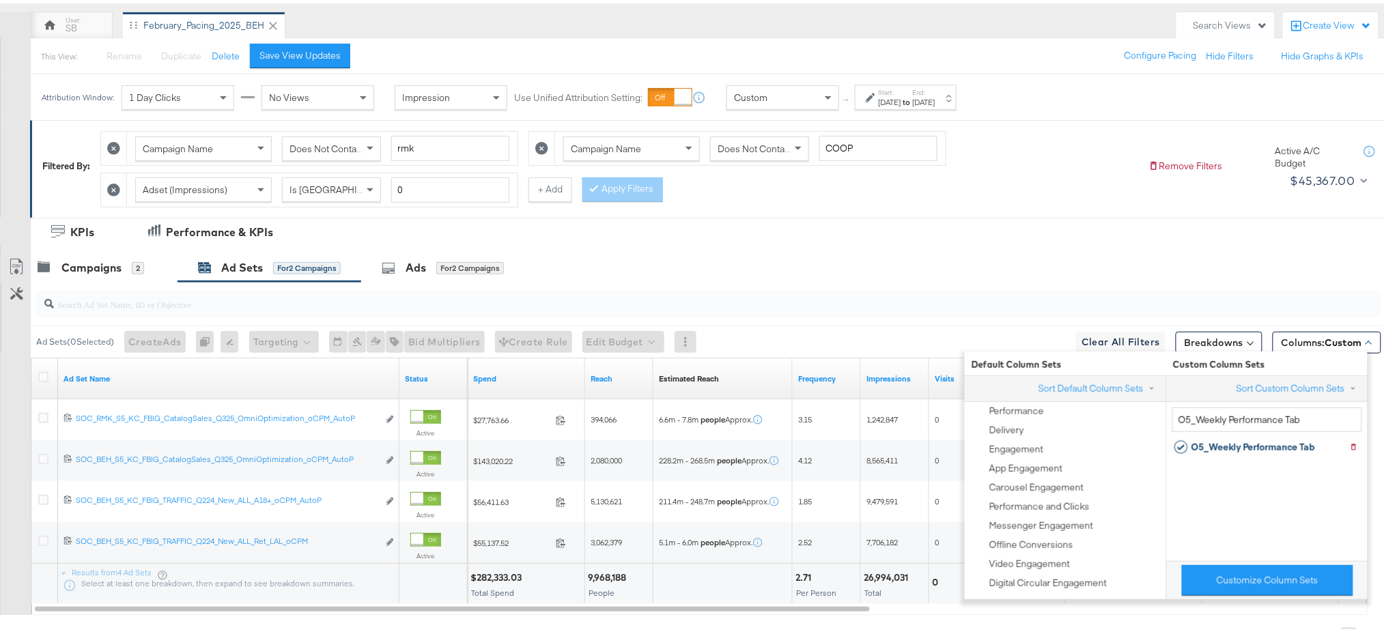
click at [942, 474] on div "Ad Sets ( 0 Selected) Create Ads At least one ad set must be selected 0 Rename …" at bounding box center [690, 460] width 1381 height 363
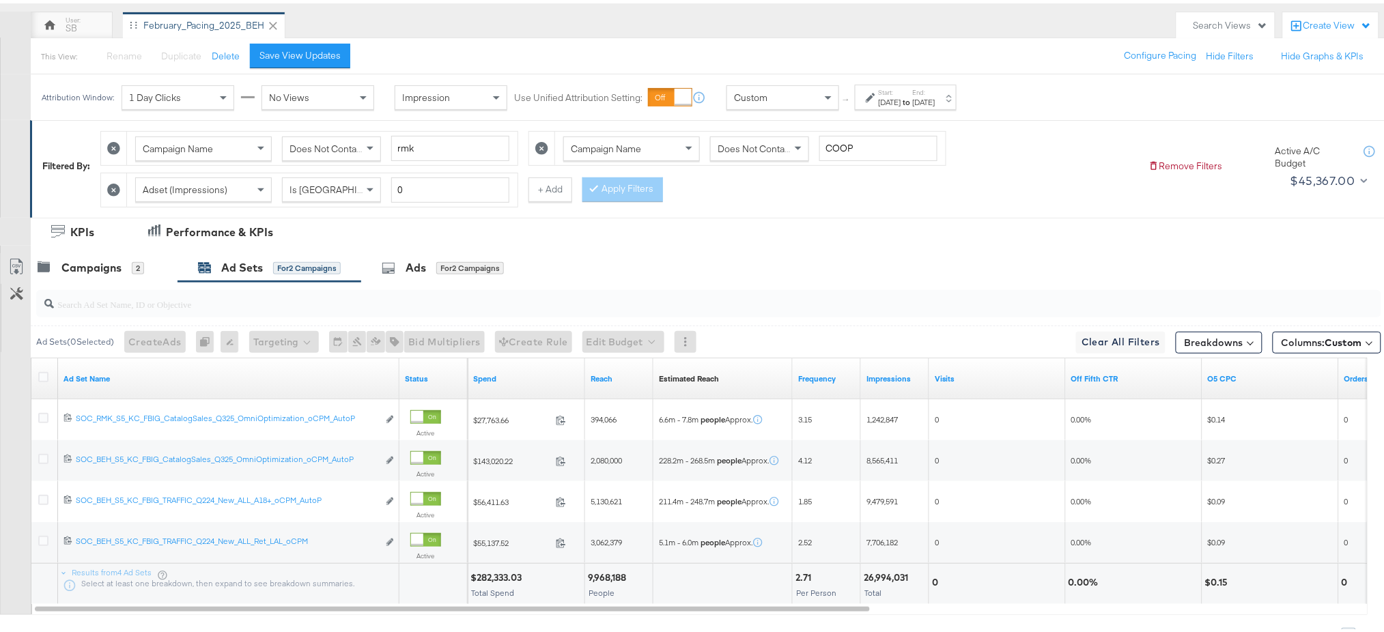
click at [933, 90] on div "Start: Sep 7th 2025 to End: Sep 13th 2025" at bounding box center [907, 95] width 57 height 20
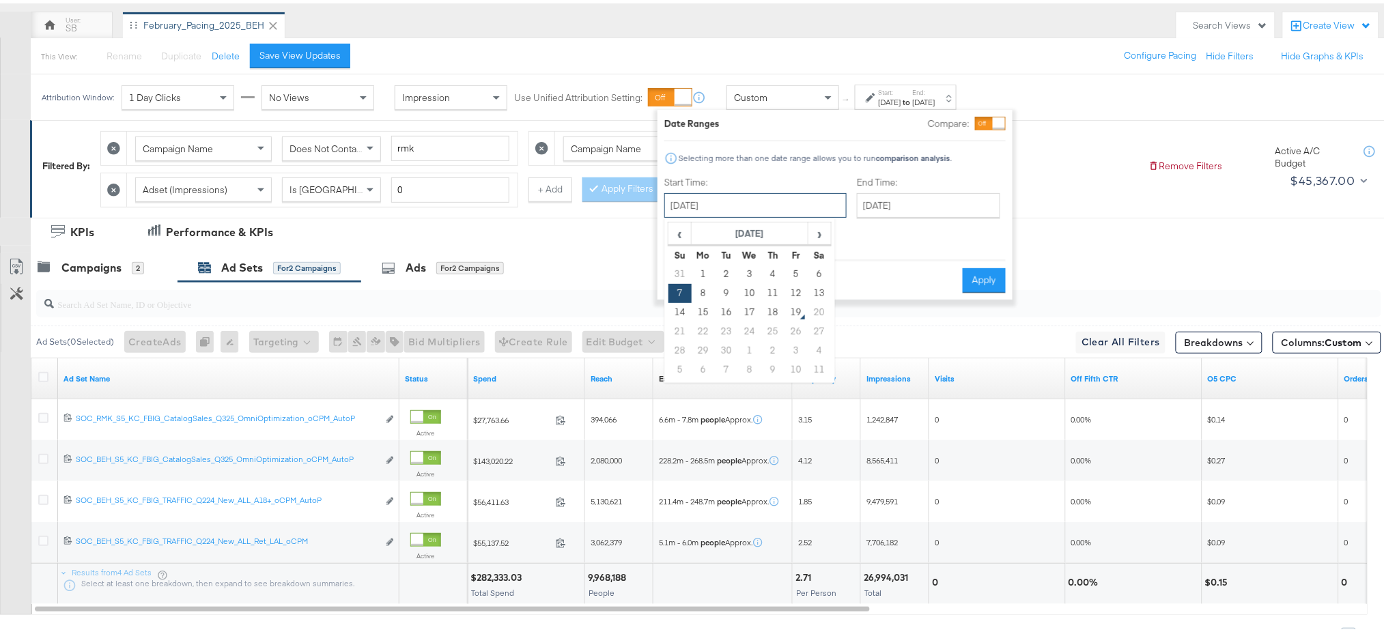
click at [730, 199] on input "September 7th 2025" at bounding box center [755, 202] width 182 height 25
click at [760, 229] on th "September 2025" at bounding box center [750, 230] width 117 height 23
click at [669, 235] on span "‹" at bounding box center [675, 230] width 12 height 20
click at [690, 329] on td "Sep" at bounding box center [688, 328] width 41 height 34
click at [675, 309] on td "8" at bounding box center [679, 309] width 23 height 19
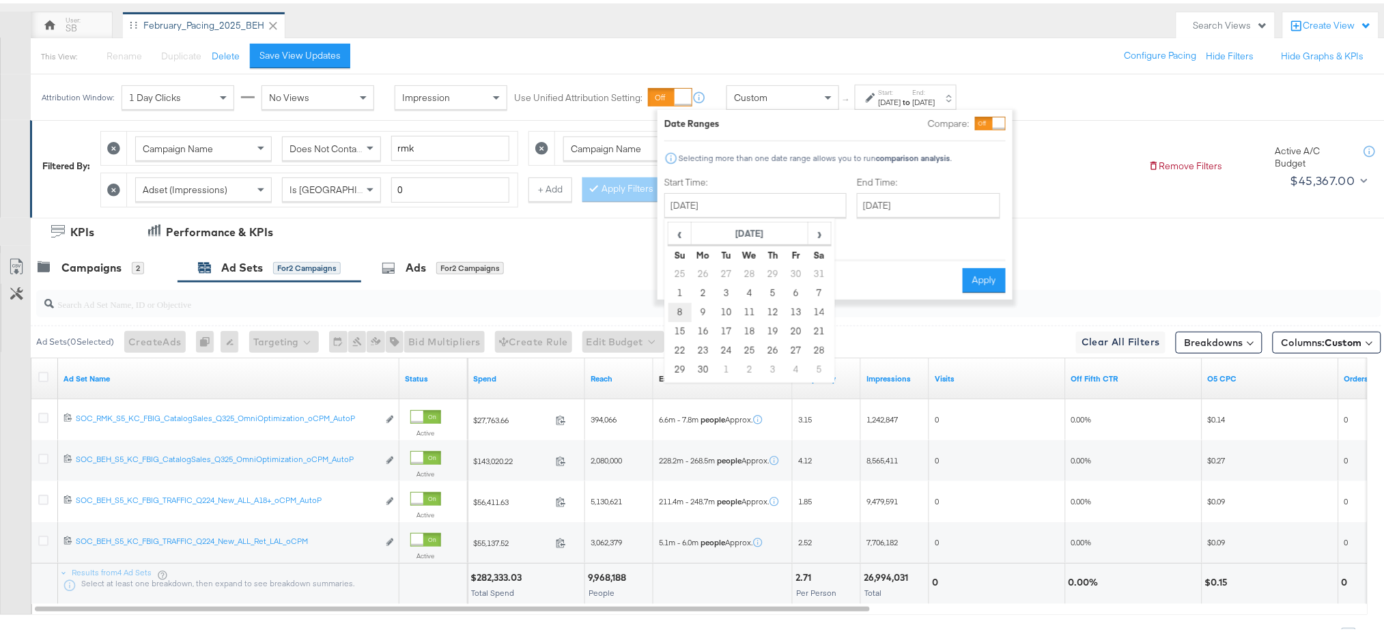
type input "September 8th 2024"
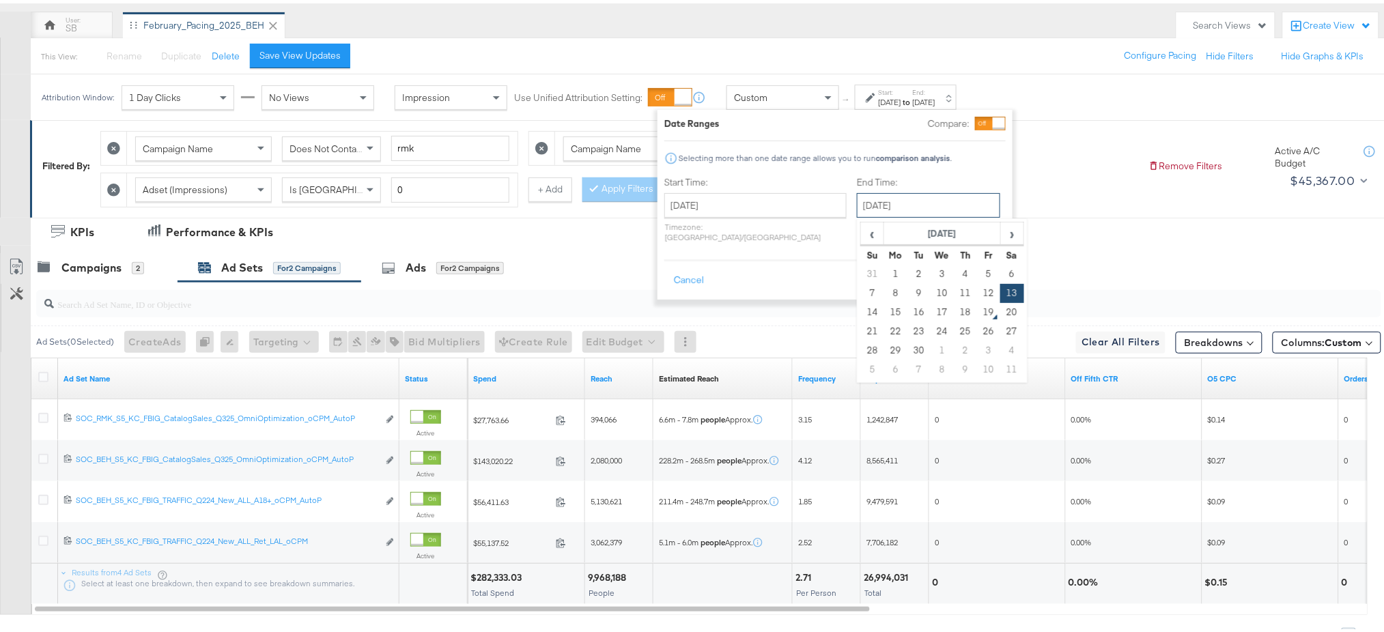
click at [879, 200] on input "September 13th 2025" at bounding box center [928, 202] width 143 height 25
click at [892, 220] on th "September 2025" at bounding box center [942, 230] width 117 height 23
click at [862, 224] on span "‹" at bounding box center [868, 230] width 12 height 20
click at [860, 326] on td "Sep" at bounding box center [880, 328] width 41 height 34
click at [1000, 309] on td "14" at bounding box center [1011, 309] width 23 height 19
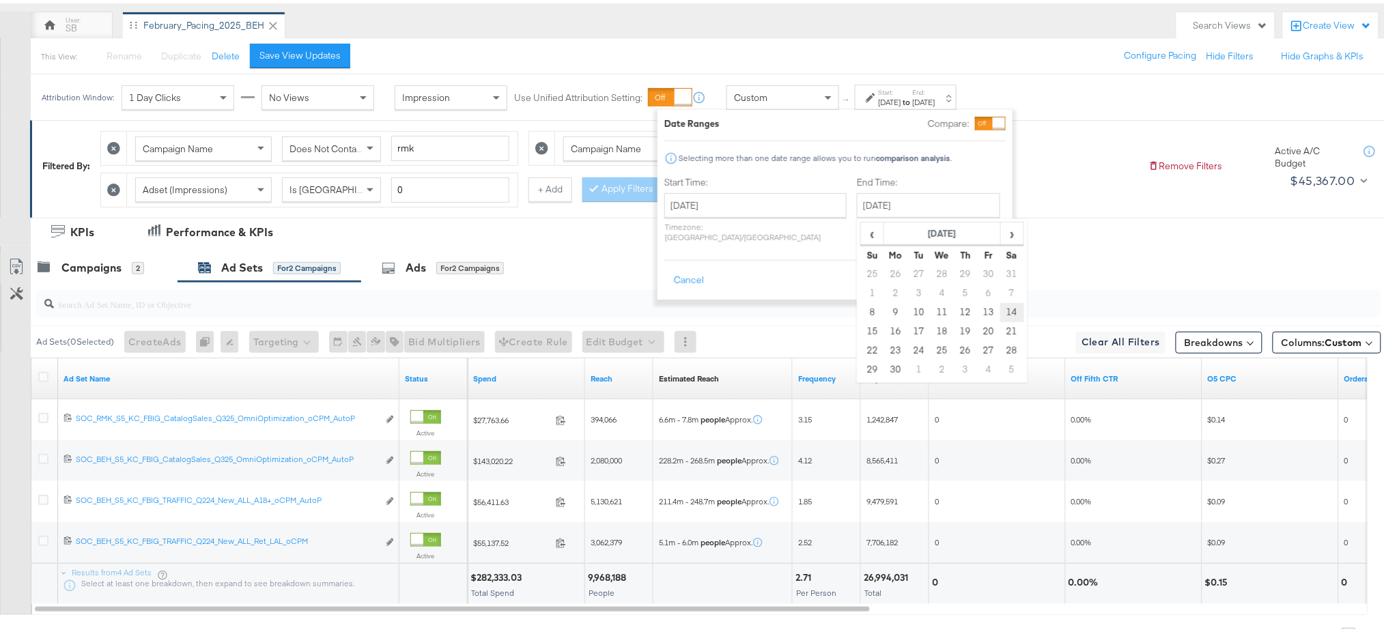
type input "September 14th 2024"
click at [983, 271] on button "Apply" at bounding box center [984, 277] width 43 height 25
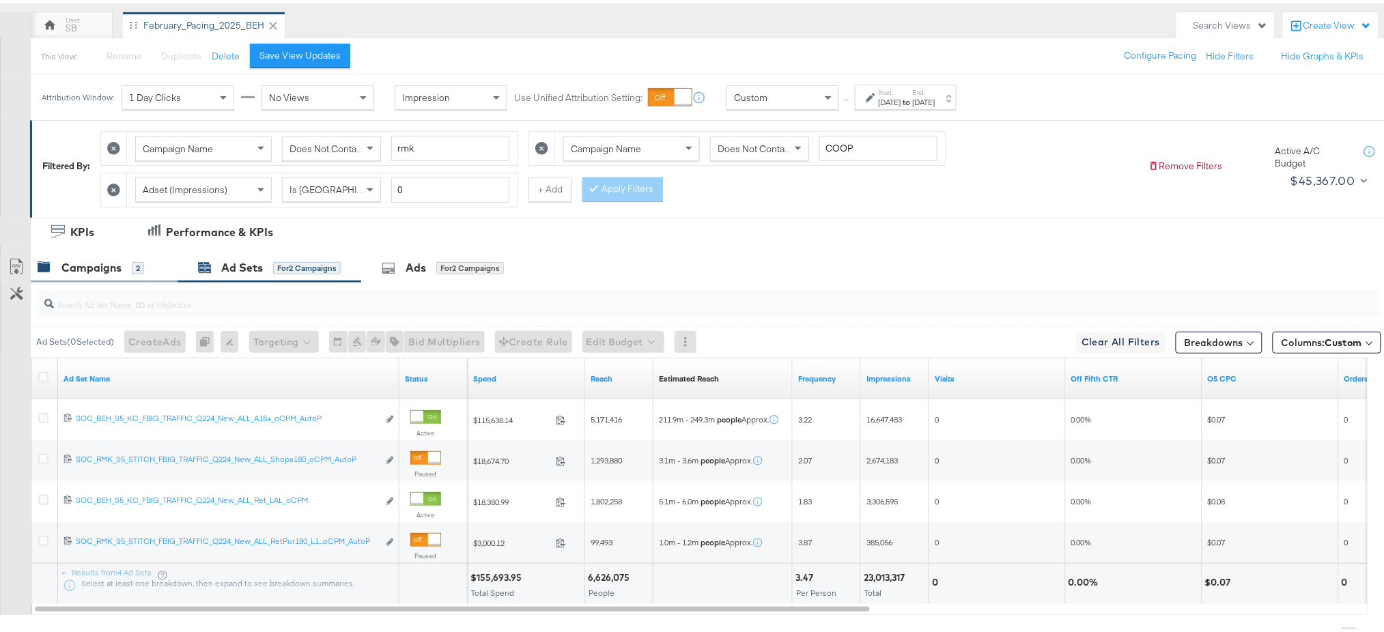
drag, startPoint x: 682, startPoint y: 438, endPoint x: 83, endPoint y: 272, distance: 622.0
click at [83, 272] on div "Campaigns" at bounding box center [91, 265] width 60 height 16
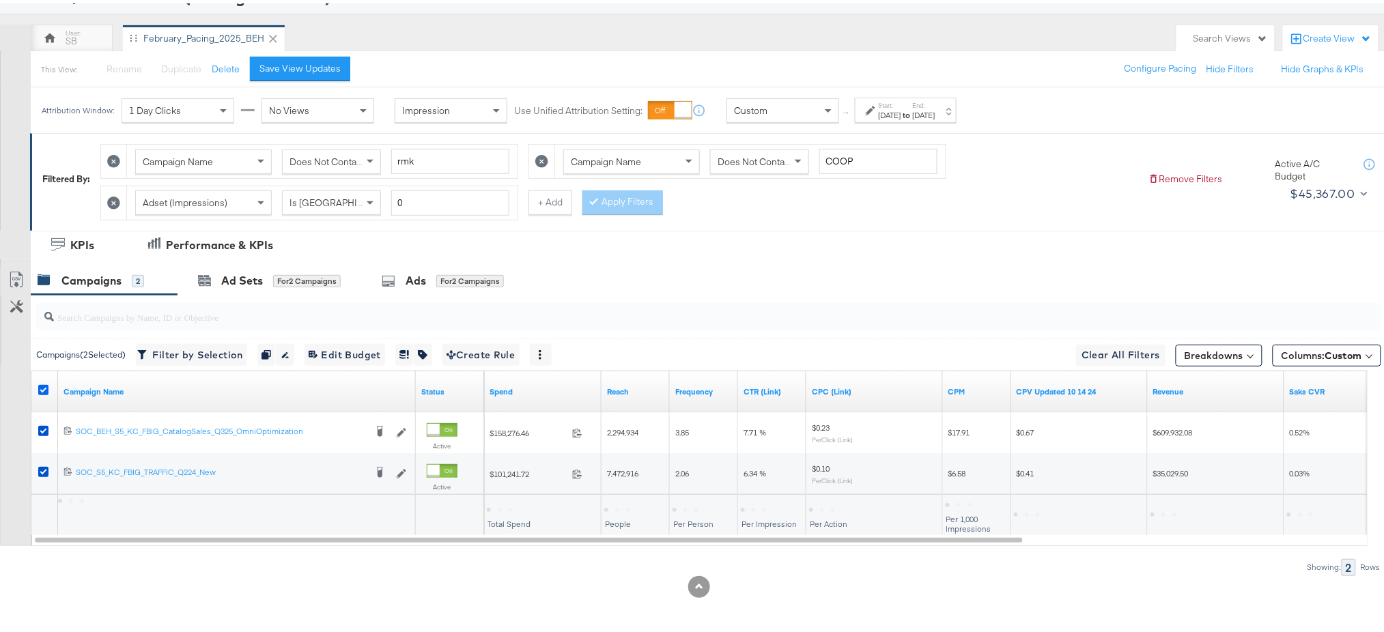
click at [40, 387] on icon at bounding box center [43, 387] width 10 height 10
click at [0, 0] on input "checkbox" at bounding box center [0, 0] width 0 height 0
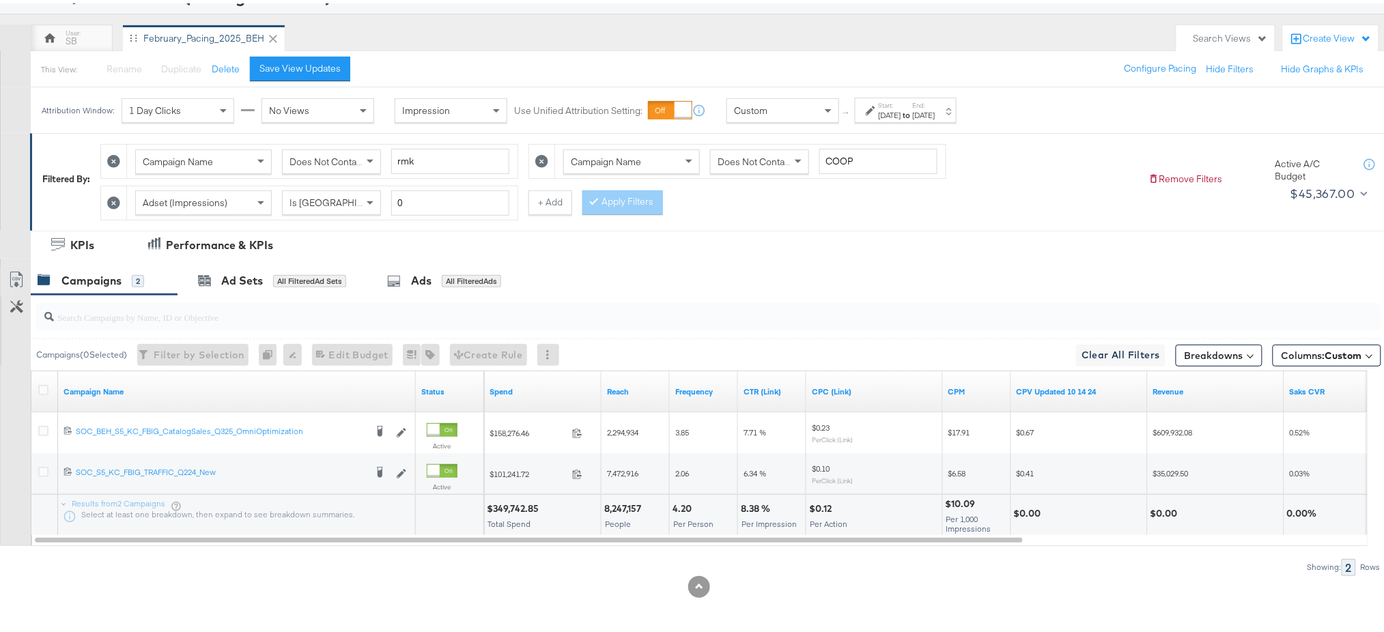
click at [515, 474] on div "$349,742.85" at bounding box center [515, 505] width 56 height 13
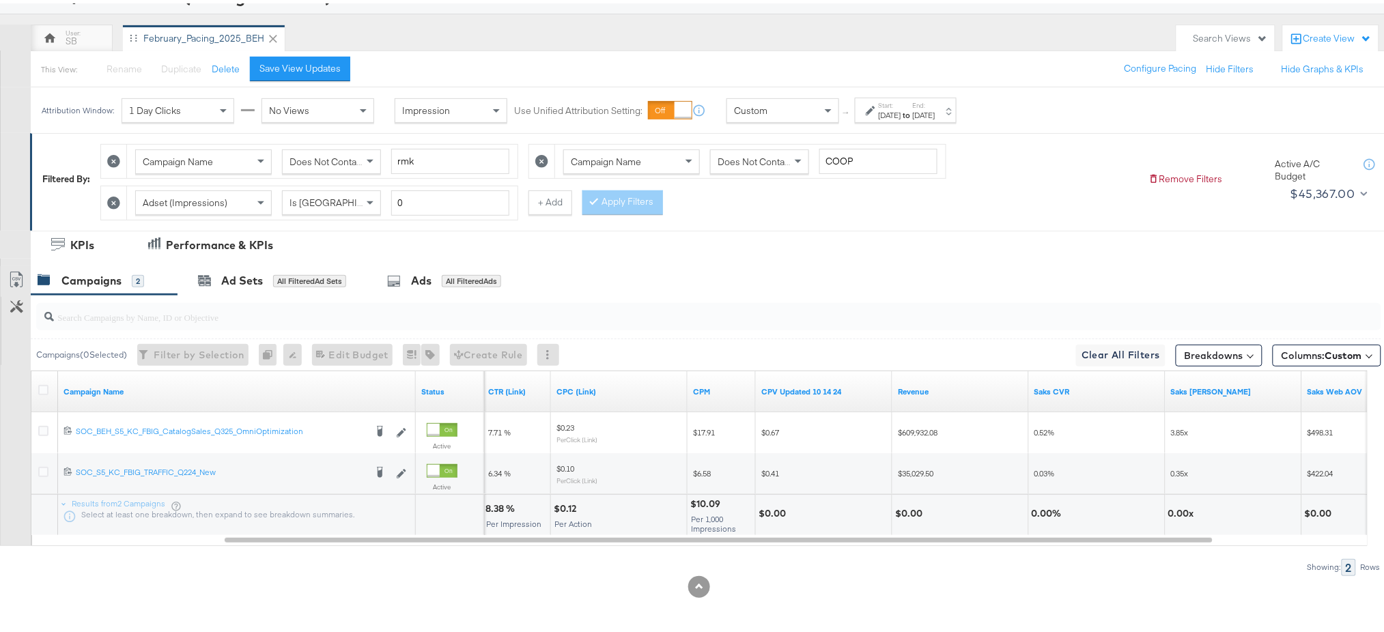
click at [930, 104] on div "Start: Sep 8th 2024 to End: Sep 14th 2024" at bounding box center [907, 108] width 57 height 20
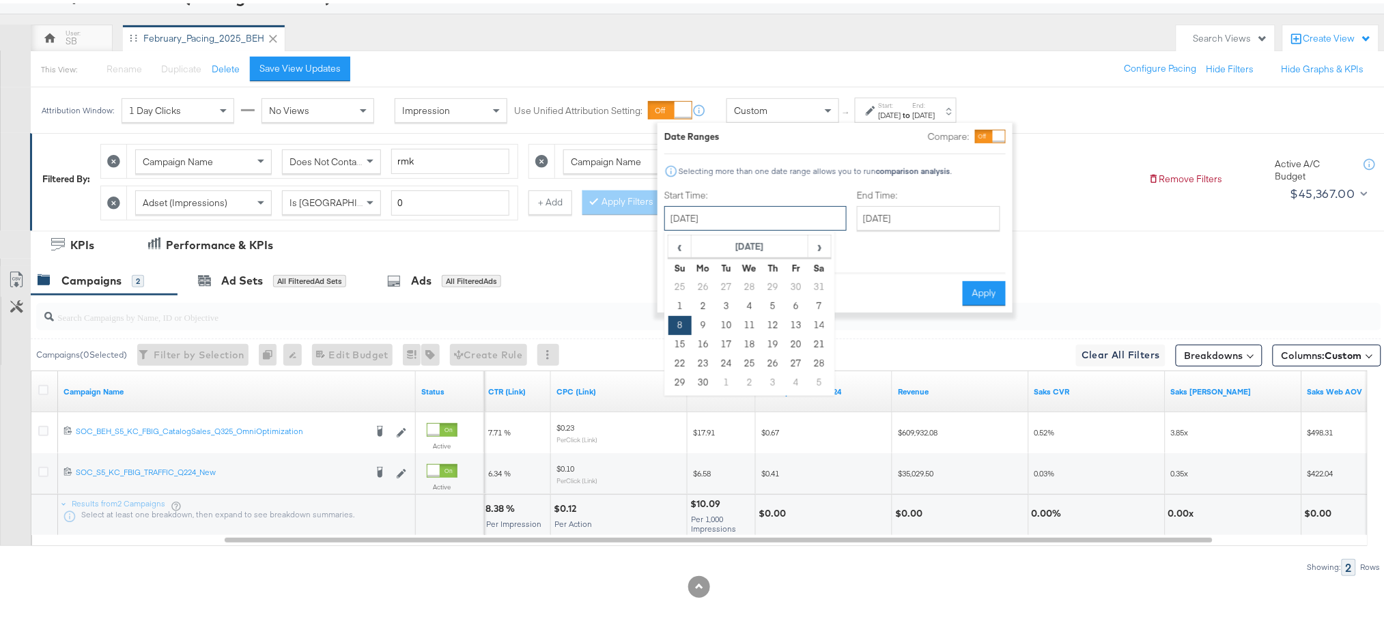
click at [759, 212] on input "September 8th 2024" at bounding box center [755, 215] width 182 height 25
click at [678, 345] on td "15" at bounding box center [679, 341] width 23 height 19
type input "September 15th 2024"
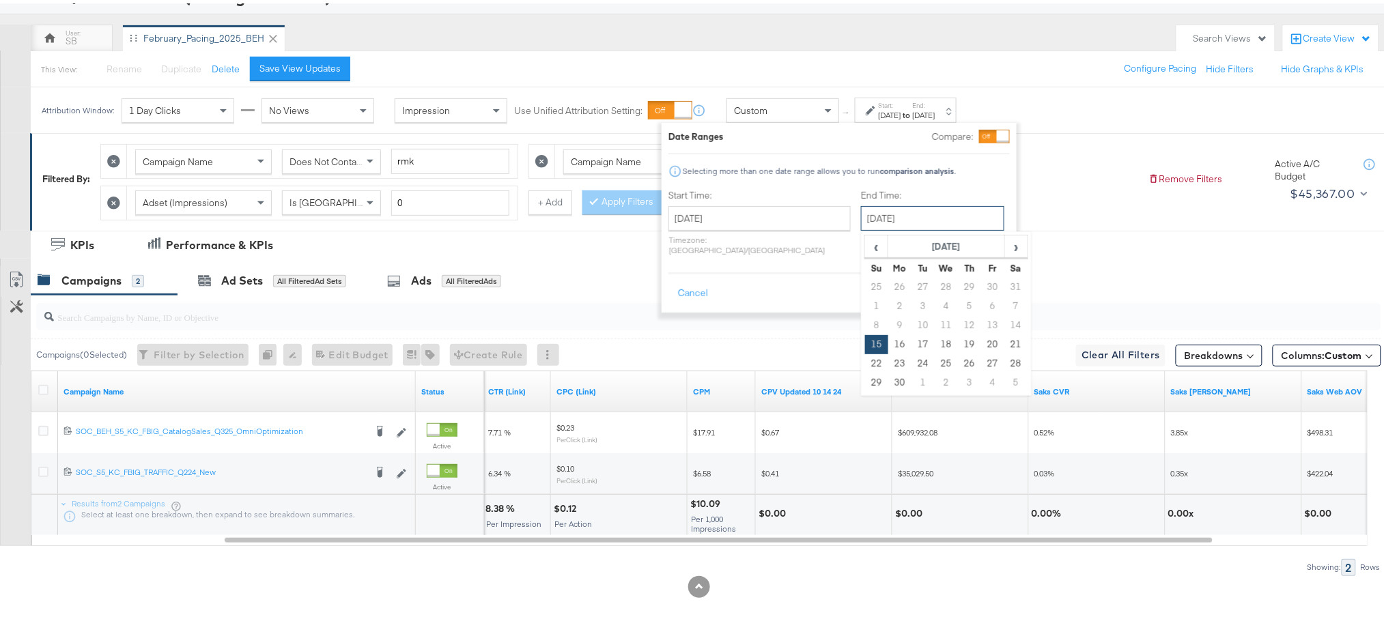
click at [896, 214] on input "September 15th 2024" at bounding box center [932, 215] width 143 height 25
click at [1004, 343] on td "21" at bounding box center [1015, 341] width 23 height 19
type input "September 21st 2024"
click at [988, 283] on button "Apply" at bounding box center [987, 290] width 43 height 25
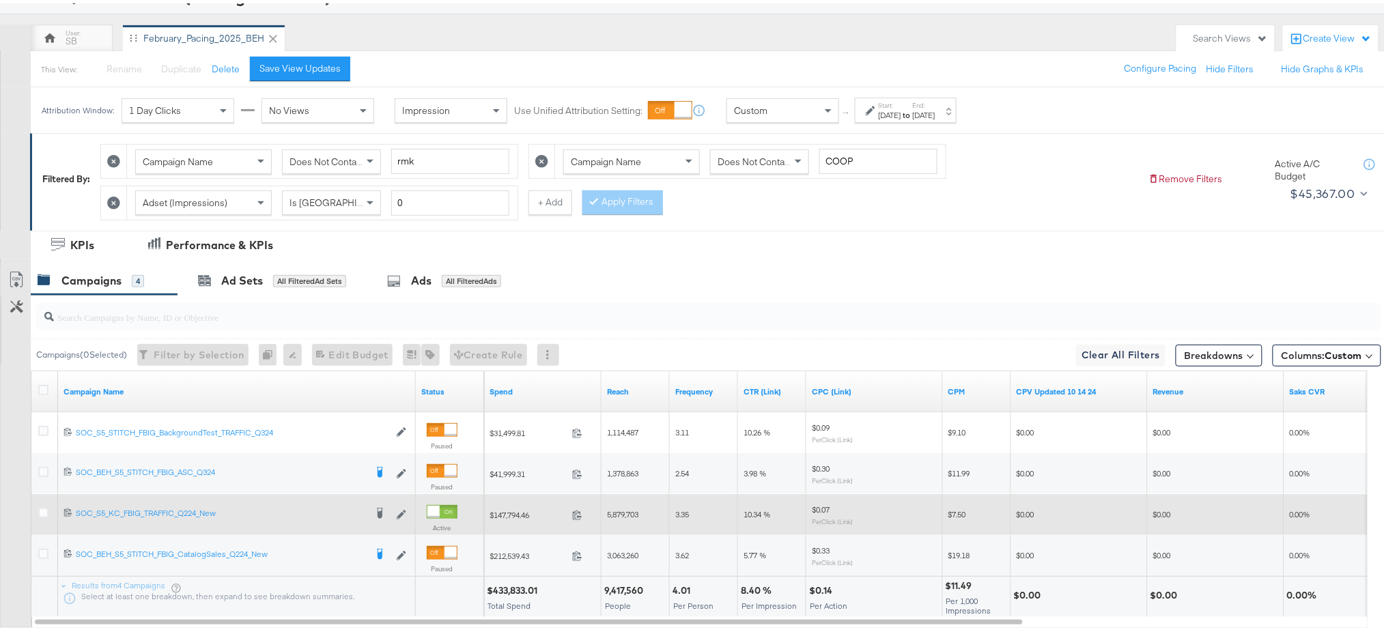
click at [665, 474] on div "5,879,703" at bounding box center [636, 511] width 68 height 41
click at [41, 474] on icon at bounding box center [43, 510] width 10 height 10
click at [0, 0] on input "checkbox" at bounding box center [0, 0] width 0 height 0
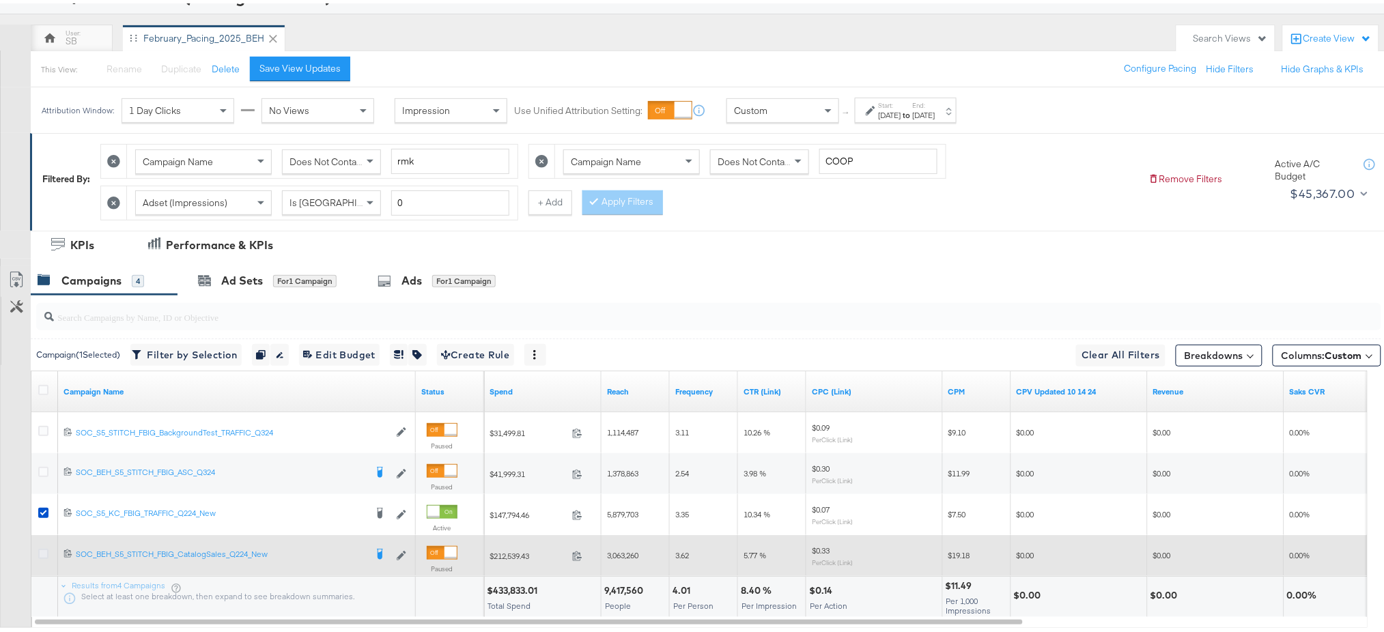
click at [41, 474] on icon at bounding box center [43, 551] width 10 height 10
click at [0, 0] on input "checkbox" at bounding box center [0, 0] width 0 height 0
